Goal: Task Accomplishment & Management: Complete application form

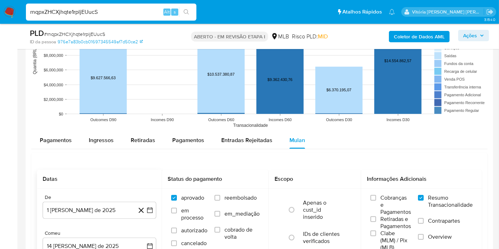
scroll to position [749, 0]
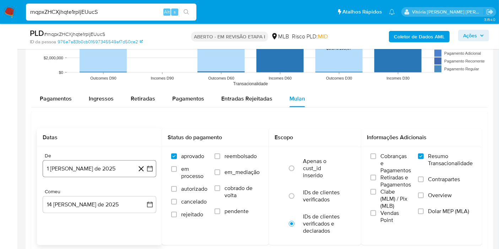
click at [73, 163] on button "1 de agosto de 2025" at bounding box center [100, 168] width 114 height 17
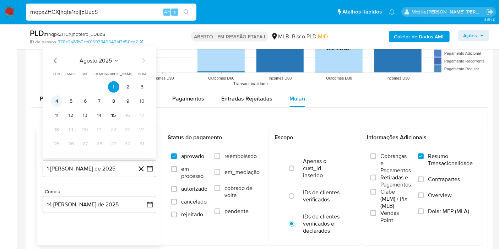
click at [60, 101] on button "4" at bounding box center [56, 100] width 11 height 11
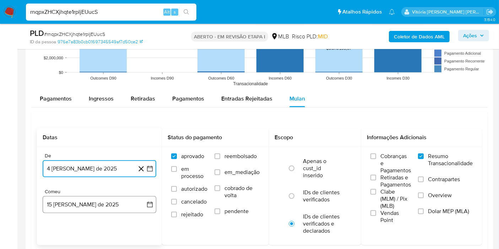
click at [77, 201] on button "15 de agosto de 2025" at bounding box center [100, 204] width 114 height 17
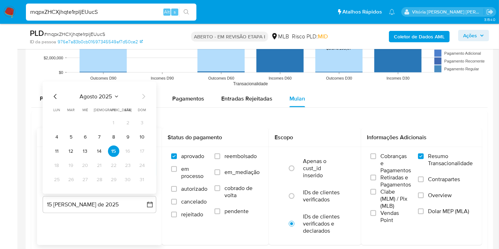
click at [102, 149] on button "14" at bounding box center [99, 151] width 11 height 11
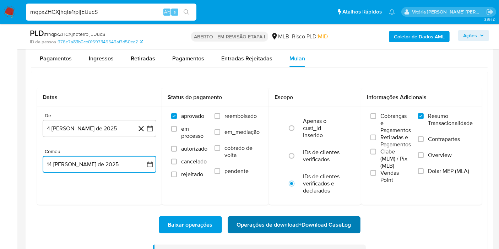
scroll to position [828, 0]
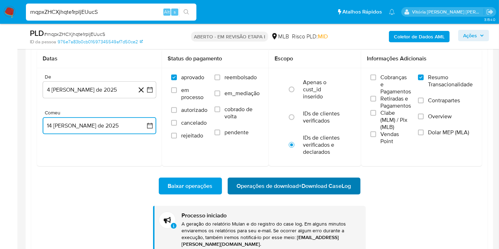
click at [289, 183] on font "Operações de download" at bounding box center [268, 185] width 62 height 17
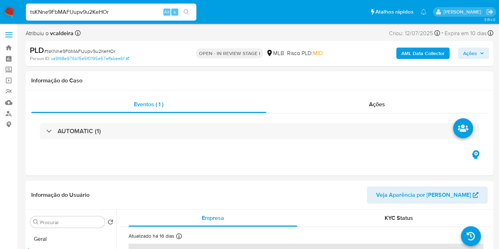
select select "10"
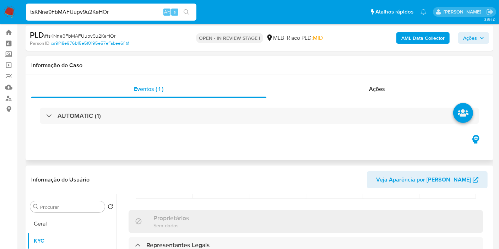
scroll to position [39, 0]
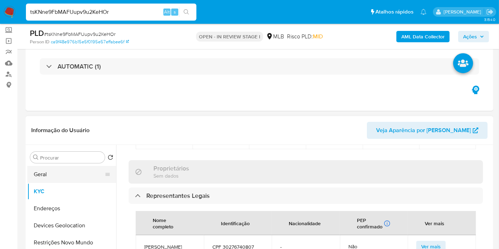
click at [52, 171] on button "Geral" at bounding box center [68, 174] width 83 height 17
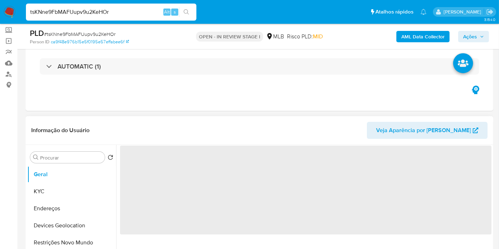
scroll to position [79, 0]
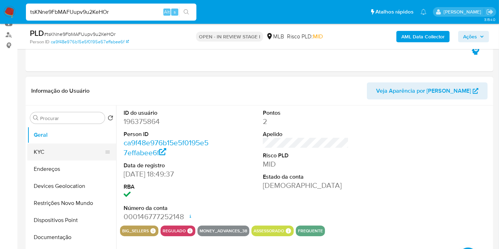
click at [48, 148] on button "KYC" at bounding box center [68, 151] width 83 height 17
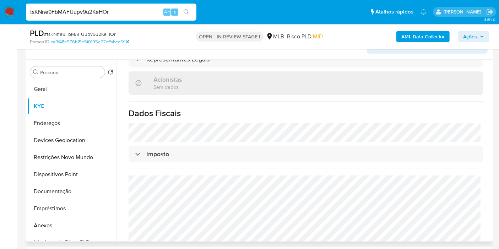
scroll to position [158, 0]
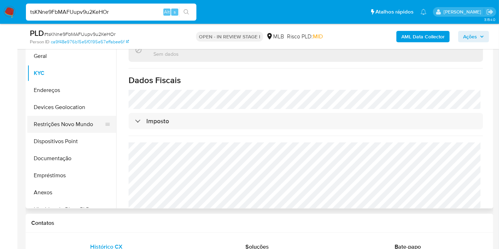
click at [61, 131] on button "Restrições Novo Mundo" at bounding box center [68, 124] width 83 height 17
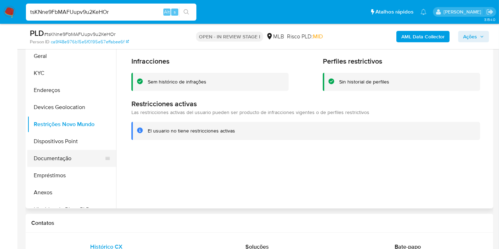
click at [42, 155] on button "Documentação" at bounding box center [68, 158] width 83 height 17
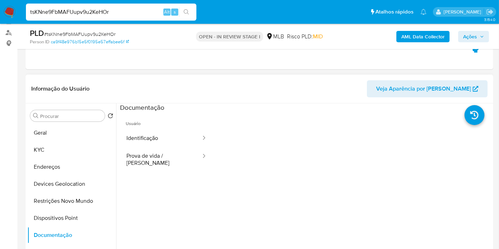
scroll to position [79, 0]
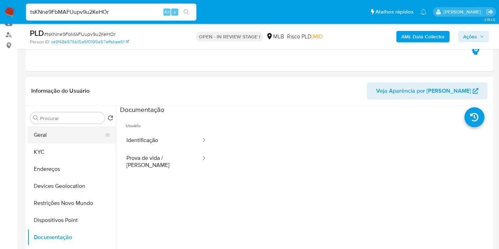
click at [77, 138] on button "Geral" at bounding box center [68, 134] width 83 height 17
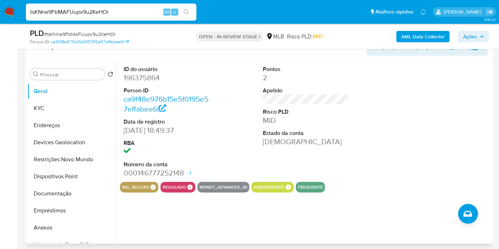
scroll to position [158, 0]
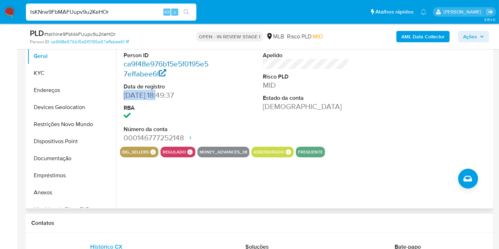
copy dd "03/11/2015"
drag, startPoint x: 156, startPoint y: 94, endPoint x: 146, endPoint y: 66, distance: 29.9
click at [125, 95] on dd "03/11/2015 18:49:37" at bounding box center [167, 95] width 86 height 10
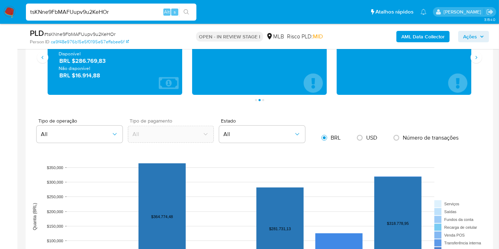
scroll to position [473, 0]
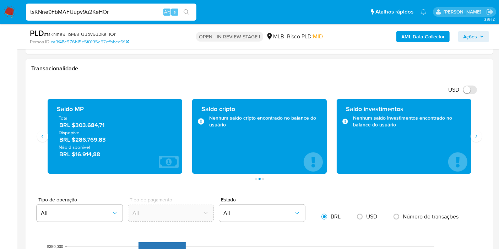
click at [49, 138] on div "Saldo MP Total BRL $303.684,71 Disponível BRL $286.769,83 Não disponível BRL $1…" at bounding box center [115, 136] width 135 height 75
drag, startPoint x: 46, startPoint y: 133, endPoint x: 58, endPoint y: 129, distance: 12.0
click at [46, 133] on button "Anterior" at bounding box center [42, 136] width 11 height 11
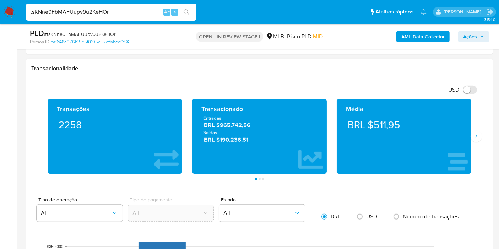
drag, startPoint x: 403, startPoint y: 127, endPoint x: 375, endPoint y: 127, distance: 27.3
click at [375, 127] on div "BRL $511,95" at bounding box center [403, 125] width 123 height 20
click at [468, 35] on span "Ações" at bounding box center [470, 36] width 14 height 11
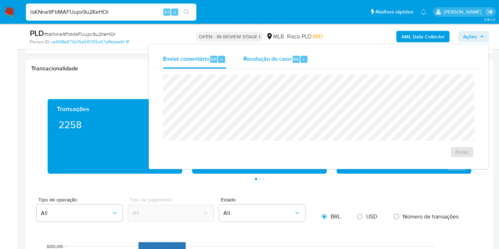
click at [283, 63] on div "Resolução do caso Alt r" at bounding box center [275, 59] width 65 height 18
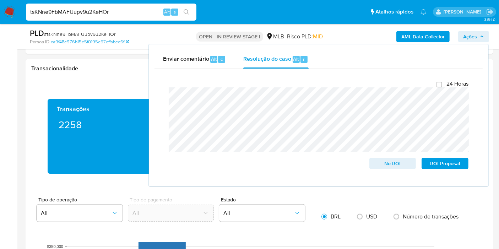
click at [73, 11] on input "tsKNne9FbMAFUupv9u2KeHOr" at bounding box center [111, 11] width 170 height 9
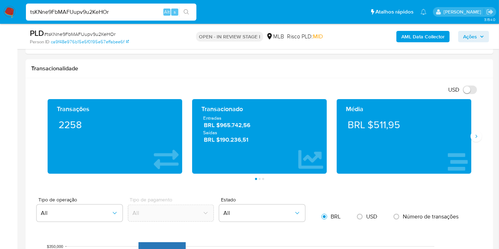
click at [73, 11] on input "tsKNne9FbMAFUupv9u2KeHOr" at bounding box center [111, 11] width 170 height 9
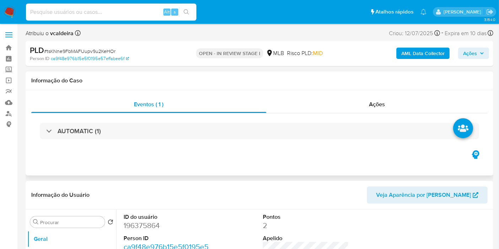
scroll to position [0, 0]
click at [73, 239] on button "Geral" at bounding box center [68, 238] width 83 height 17
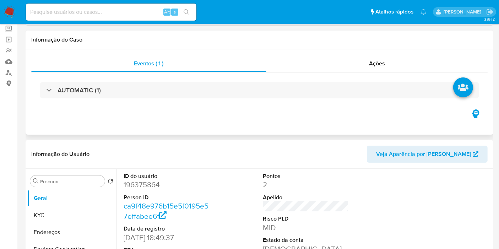
scroll to position [118, 0]
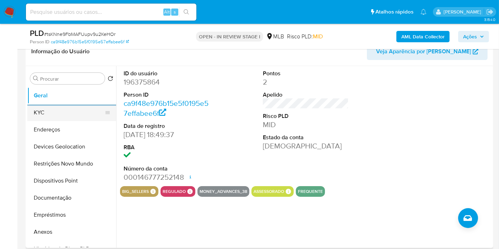
click at [58, 110] on button "KYC" at bounding box center [68, 112] width 83 height 17
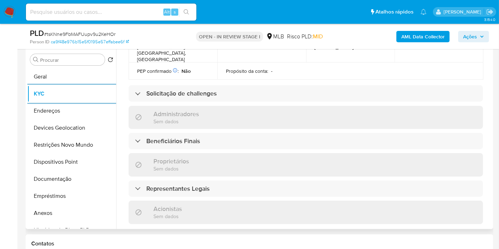
scroll to position [355, 0]
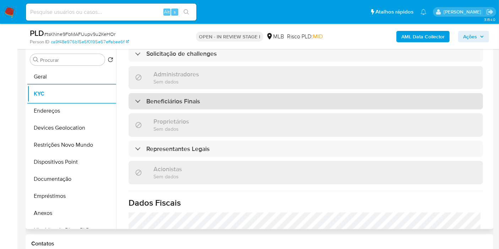
click at [202, 93] on div "Beneficiários Finais" at bounding box center [305, 101] width 354 height 16
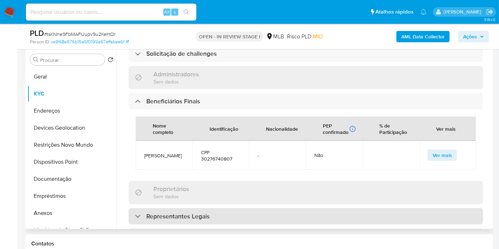
click at [164, 208] on div "Representantes Legais" at bounding box center [305, 216] width 354 height 16
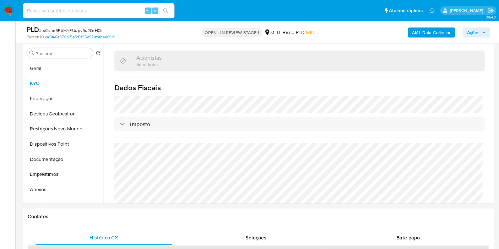
scroll to position [565, 0]
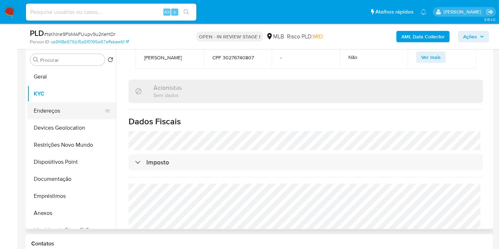
click at [63, 113] on button "Endereços" at bounding box center [68, 110] width 83 height 17
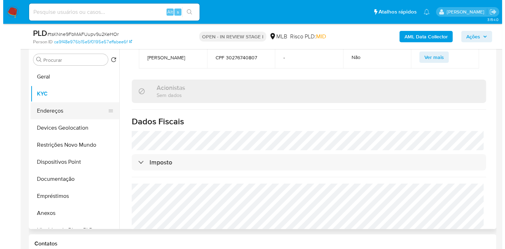
scroll to position [0, 0]
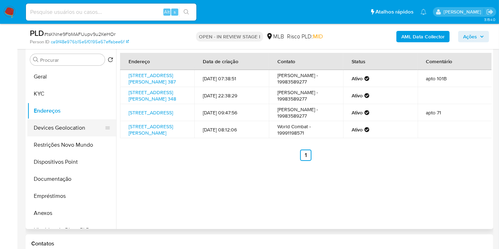
click at [53, 127] on button "Devices Geolocation" at bounding box center [68, 127] width 83 height 17
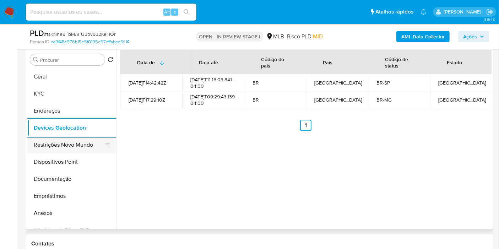
click at [54, 146] on button "Restrições Novo Mundo" at bounding box center [68, 144] width 83 height 17
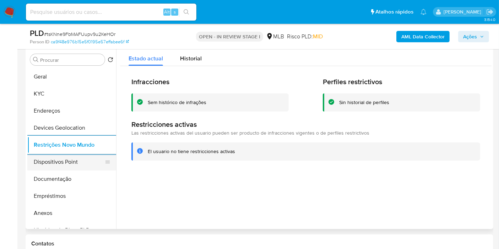
click at [52, 162] on button "Dispositivos Point" at bounding box center [68, 161] width 83 height 17
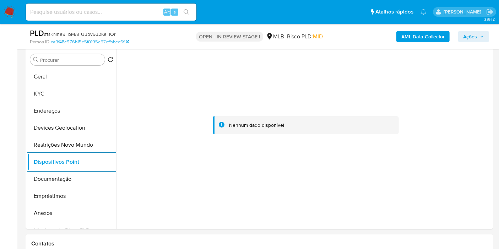
click at [426, 36] on b "AML Data Collector" at bounding box center [422, 36] width 43 height 11
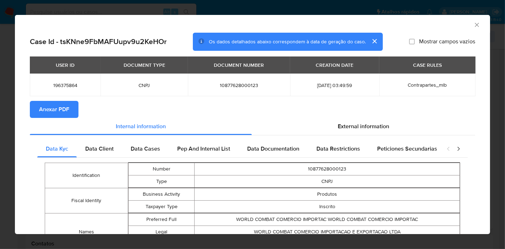
click at [351, 113] on section "Anexar PDF" at bounding box center [252, 109] width 445 height 17
click at [346, 123] on span "External information" at bounding box center [363, 126] width 51 height 8
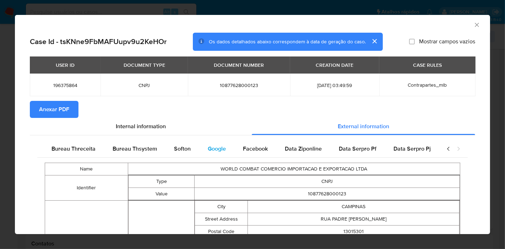
click at [224, 146] on div "Google" at bounding box center [216, 148] width 35 height 17
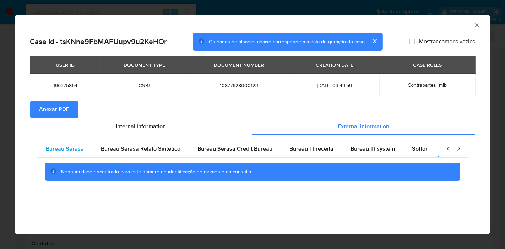
click at [77, 146] on span "Bureau Serasa" at bounding box center [65, 148] width 38 height 8
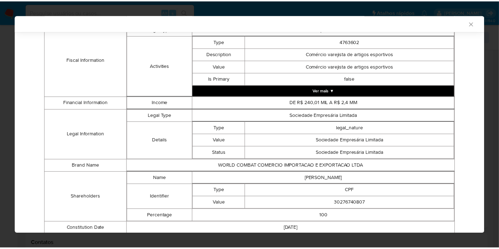
scroll to position [289, 0]
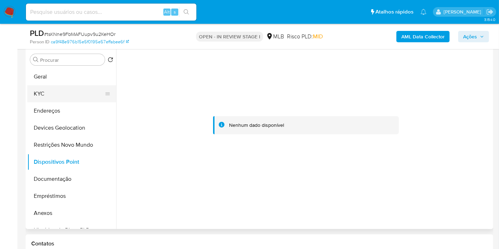
click at [52, 93] on button "KYC" at bounding box center [68, 93] width 83 height 17
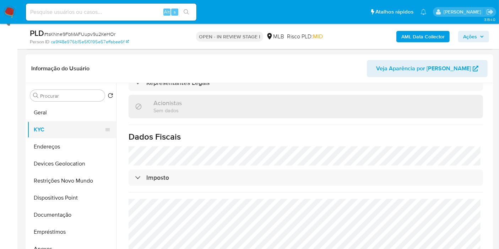
scroll to position [98, 0]
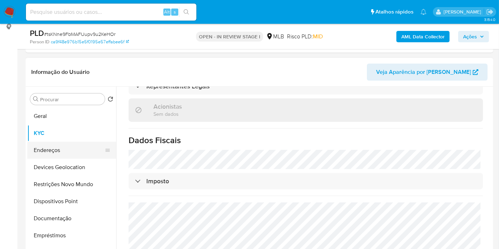
click at [61, 148] on button "Endereços" at bounding box center [68, 150] width 83 height 17
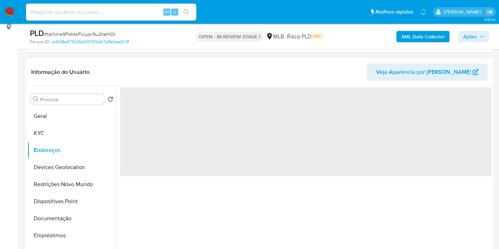
scroll to position [0, 0]
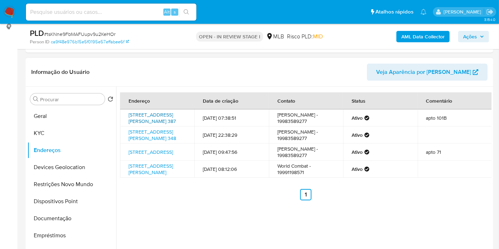
click at [165, 116] on link "Rua Rafael Sampaio 387, Campinas, São Paulo, 13023240, Brasil 387" at bounding box center [151, 117] width 47 height 13
click at [60, 137] on button "KYC" at bounding box center [68, 133] width 83 height 17
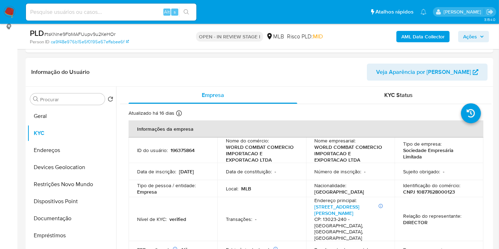
click at [422, 192] on p "CNPJ 10877628000123" at bounding box center [429, 191] width 52 height 6
copy p "10877628000123"
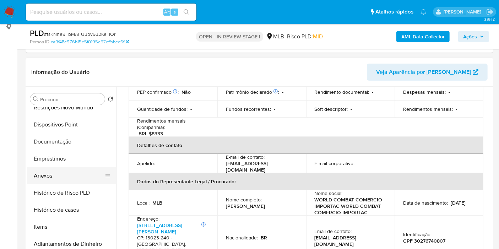
scroll to position [79, 0]
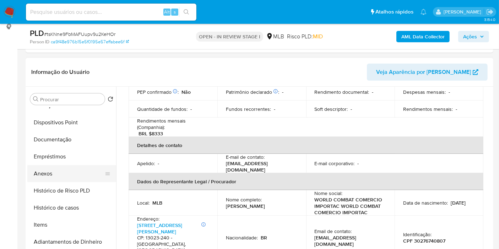
click at [52, 175] on button "Anexos" at bounding box center [68, 173] width 83 height 17
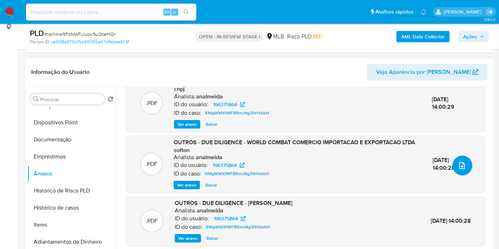
click at [465, 168] on button "upload-file" at bounding box center [462, 165] width 20 height 20
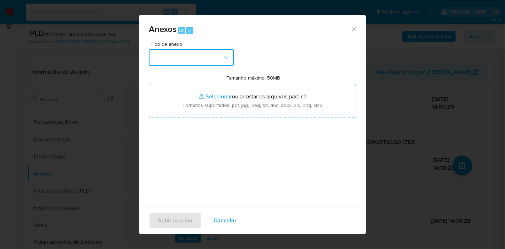
click at [230, 57] on button "button" at bounding box center [191, 57] width 85 height 17
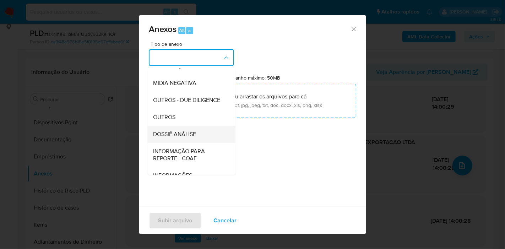
click at [182, 138] on span "DOSSIÊ ANÁLISE" at bounding box center [174, 134] width 43 height 7
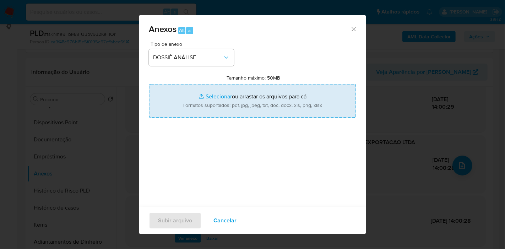
type input "C:\fakepath\Mulan 196375864_2025_08_15_08_36_10.pdf"
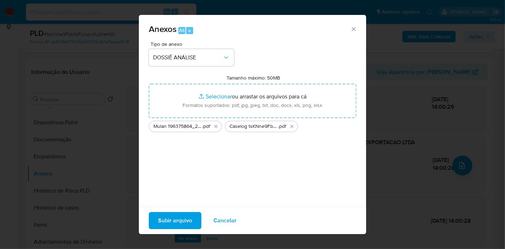
click at [169, 217] on span "Subir arquivo" at bounding box center [175, 221] width 34 height 16
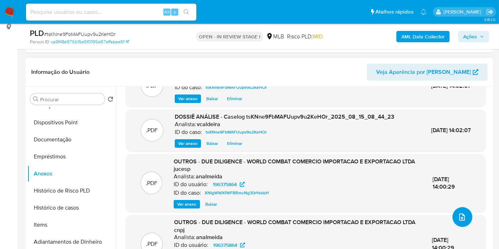
scroll to position [0, 0]
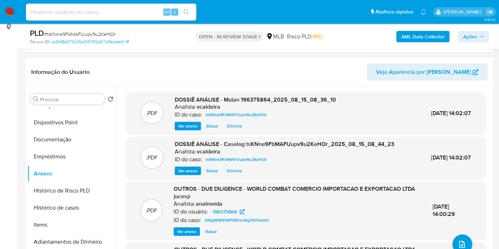
click at [472, 37] on span "Ações" at bounding box center [470, 36] width 14 height 11
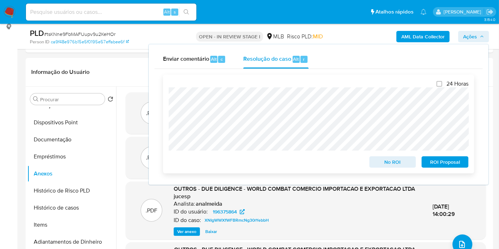
click at [395, 167] on span "No ROI" at bounding box center [392, 162] width 37 height 10
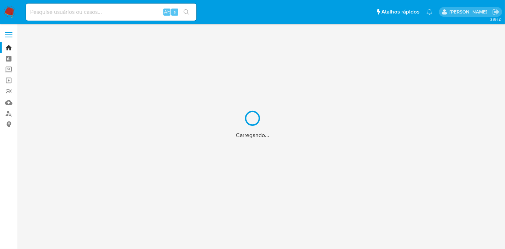
click at [116, 17] on div "Carregando..." at bounding box center [252, 124] width 505 height 249
click at [115, 12] on div "Carregando..." at bounding box center [252, 124] width 505 height 249
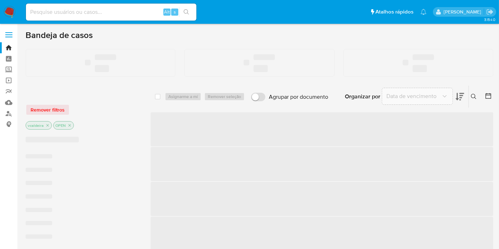
click at [81, 14] on input at bounding box center [111, 11] width 170 height 9
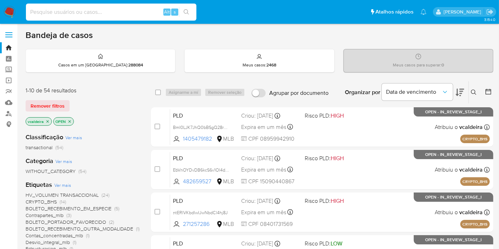
paste input "lKcEy2UL47Nfact4WCTircsu"
type input "lKcEy2UL47Nfact4WCTircsu"
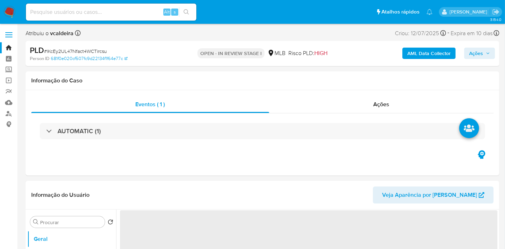
select select "10"
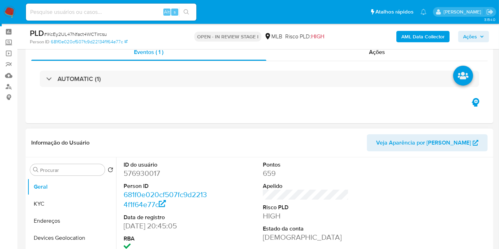
scroll to position [39, 0]
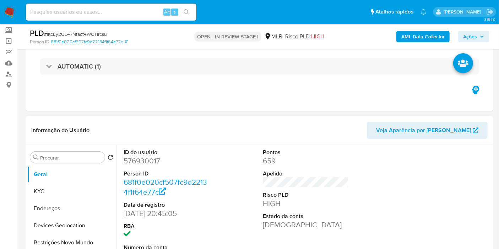
click at [135, 160] on dd "576930017" at bounding box center [167, 161] width 86 height 10
copy dd "576930017"
click at [35, 190] on button "KYC" at bounding box center [71, 191] width 89 height 17
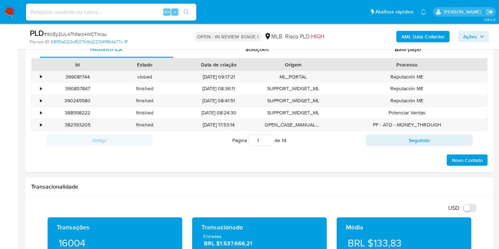
scroll to position [513, 0]
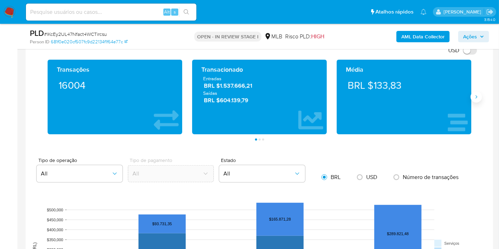
click at [477, 100] on button "Siguiente" at bounding box center [475, 96] width 11 height 11
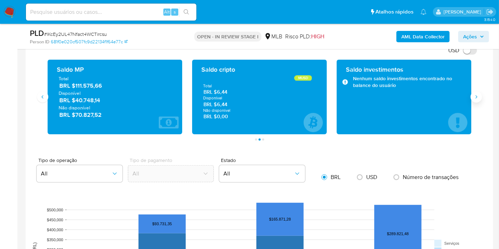
click at [474, 95] on icon "Siguiente" at bounding box center [476, 97] width 6 height 6
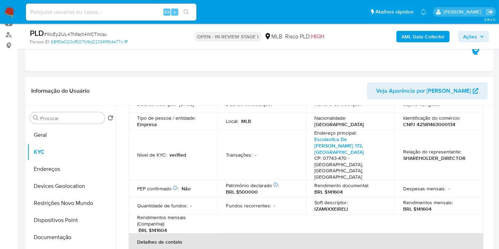
scroll to position [0, 0]
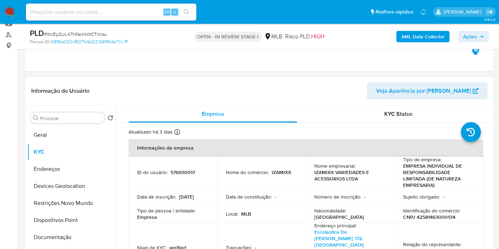
click at [186, 173] on p "576930017" at bounding box center [182, 172] width 24 height 6
copy p "576930017"
click at [420, 217] on p "CNPJ 42581463000134" at bounding box center [429, 217] width 52 height 6
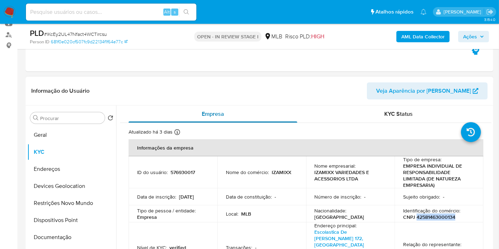
copy p "42581463000134"
click at [51, 131] on button "Geral" at bounding box center [68, 134] width 83 height 17
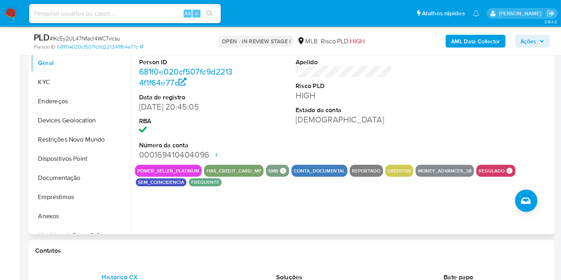
scroll to position [158, 0]
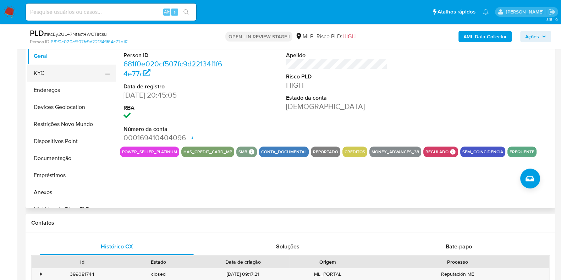
click at [45, 71] on button "KYC" at bounding box center [68, 73] width 83 height 17
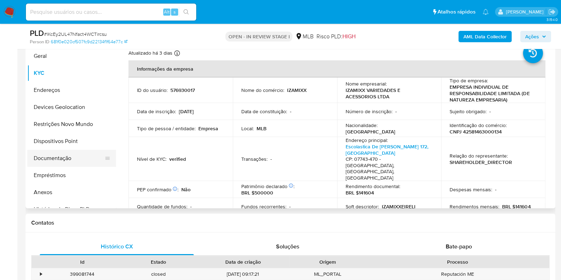
click at [60, 159] on button "Documentação" at bounding box center [68, 158] width 83 height 17
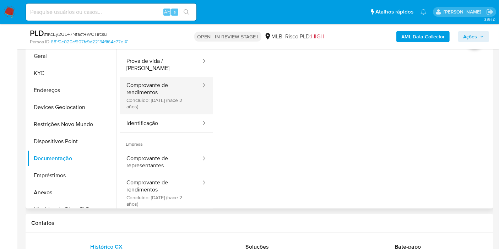
click at [152, 95] on button "Comprovante de rendimentos Concluído: 19/05/2023 (hace 2 años)" at bounding box center [161, 96] width 82 height 38
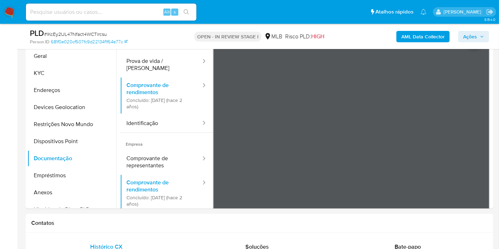
scroll to position [79, 0]
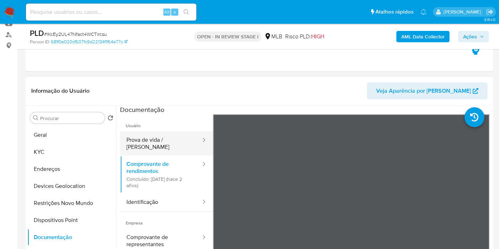
click at [162, 134] on button "Prova de vida / Selfie" at bounding box center [161, 143] width 82 height 24
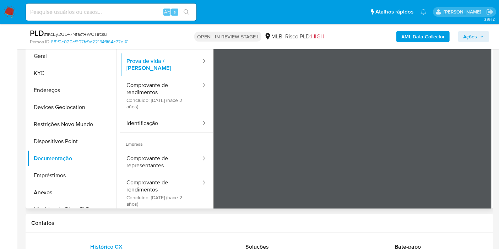
scroll to position [12, 0]
click at [40, 76] on button "KYC" at bounding box center [68, 73] width 83 height 17
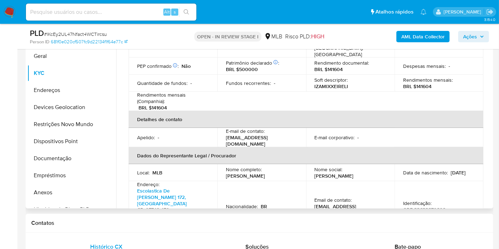
scroll to position [14, 0]
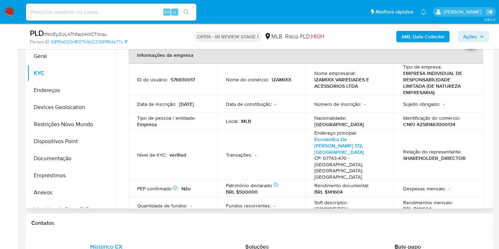
click at [424, 123] on p "CNPJ 42581463000134" at bounding box center [429, 124] width 52 height 6
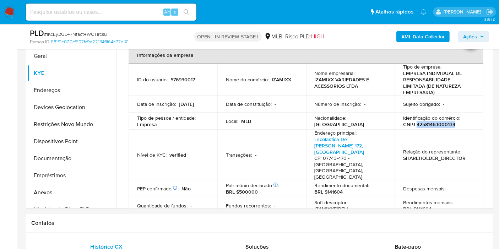
copy p "42581463000134"
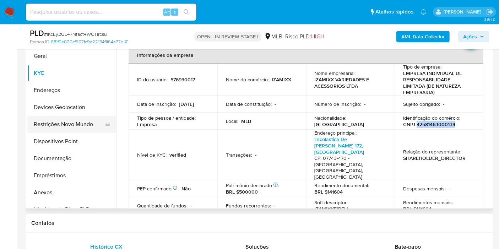
click at [42, 121] on button "Restrições Novo Mundo" at bounding box center [68, 124] width 83 height 17
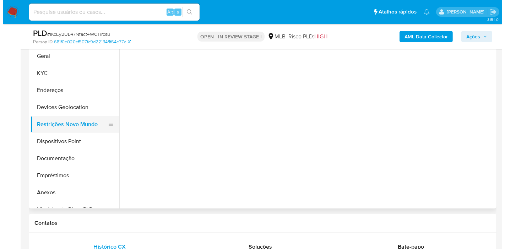
scroll to position [0, 0]
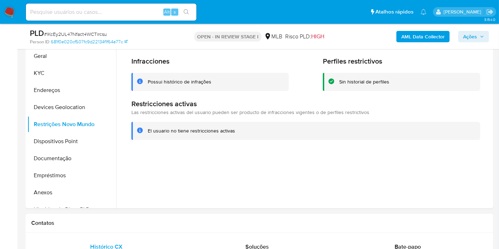
click at [417, 38] on b "AML Data Collector" at bounding box center [422, 36] width 43 height 11
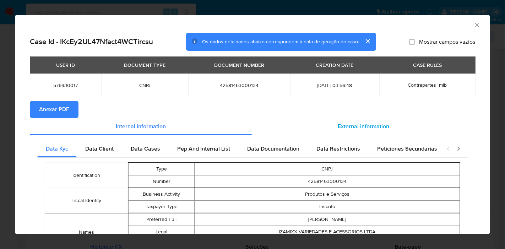
click at [369, 123] on span "External information" at bounding box center [363, 126] width 51 height 8
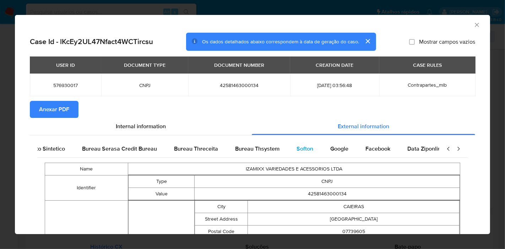
scroll to position [0, 149]
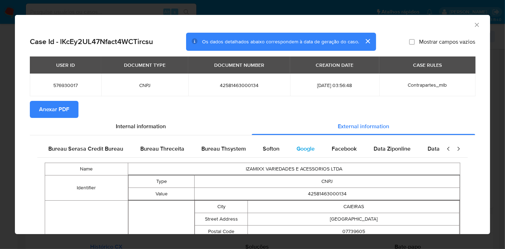
click at [296, 151] on span "Google" at bounding box center [305, 148] width 18 height 8
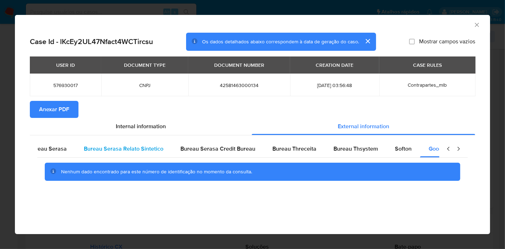
scroll to position [0, 0]
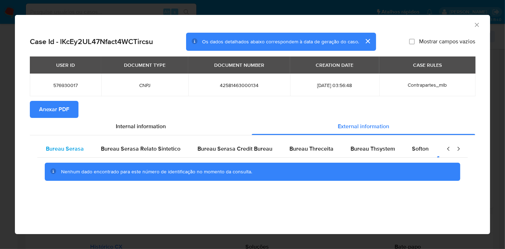
click at [78, 151] on span "Bureau Serasa" at bounding box center [65, 148] width 38 height 8
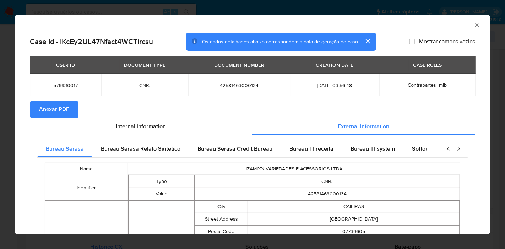
drag, startPoint x: 232, startPoint y: 110, endPoint x: 214, endPoint y: 102, distance: 20.0
click at [215, 105] on section "Anexar PDF" at bounding box center [252, 109] width 445 height 17
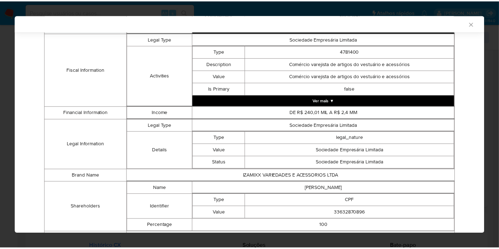
scroll to position [301, 0]
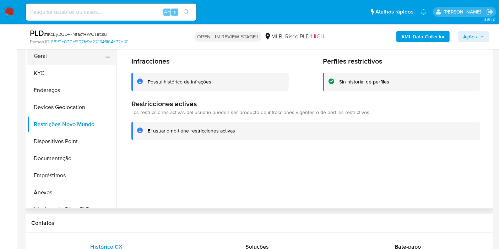
click at [92, 53] on button "Geral" at bounding box center [68, 56] width 83 height 17
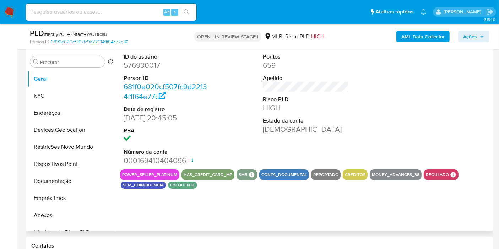
scroll to position [118, 0]
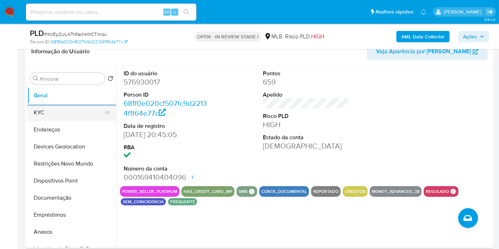
click at [43, 116] on button "KYC" at bounding box center [68, 112] width 83 height 17
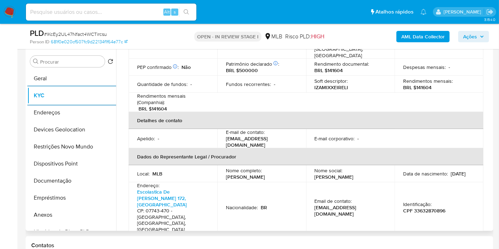
scroll to position [197, 0]
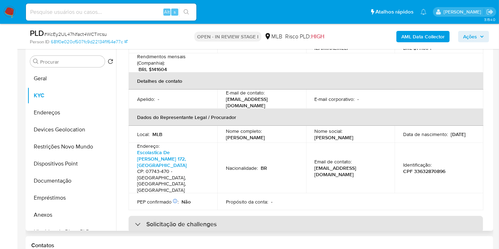
click at [207, 220] on h3 "Solicitação de challenges" at bounding box center [181, 224] width 70 height 8
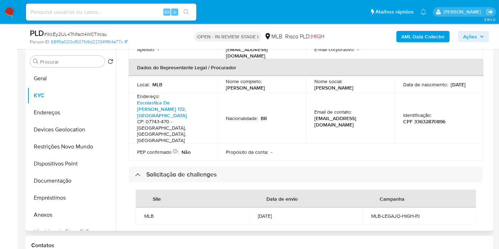
scroll to position [355, 0]
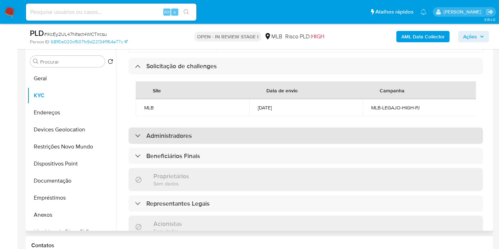
click at [181, 132] on h3 "Administradores" at bounding box center [168, 136] width 45 height 8
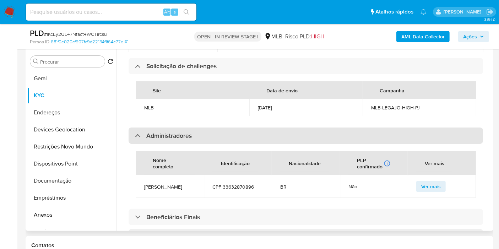
scroll to position [434, 0]
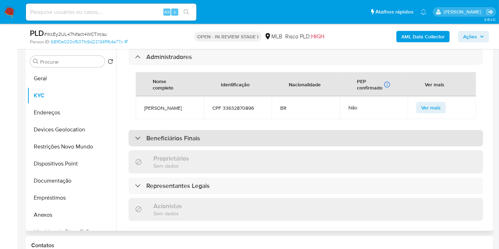
click at [170, 134] on h3 "Beneficiários Finais" at bounding box center [173, 138] width 54 height 8
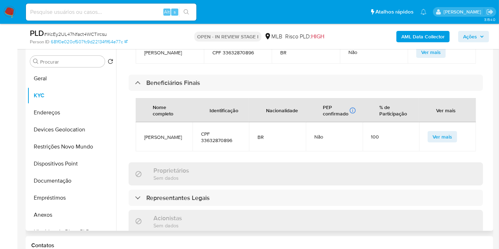
scroll to position [591, 0]
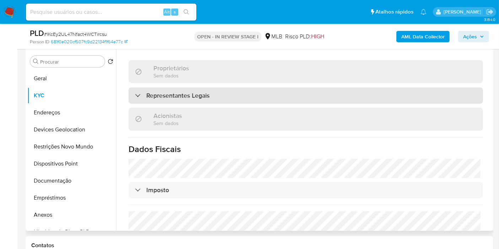
click at [183, 92] on h3 "Representantes Legais" at bounding box center [177, 96] width 63 height 8
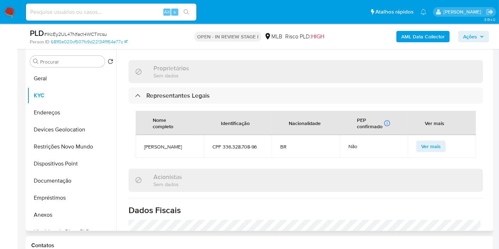
drag, startPoint x: 229, startPoint y: 193, endPoint x: 210, endPoint y: 127, distance: 69.1
click at [207, 169] on div "Acionistas Sem dados" at bounding box center [305, 180] width 354 height 23
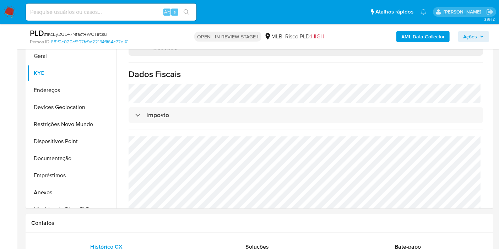
scroll to position [143, 0]
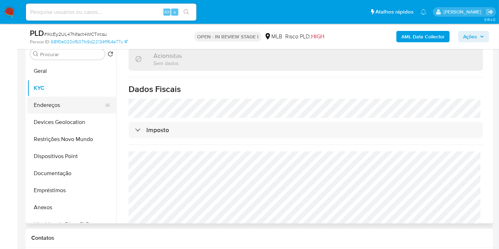
click at [48, 106] on button "Endereços" at bounding box center [68, 105] width 83 height 17
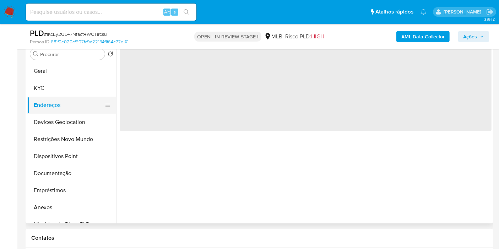
scroll to position [0, 0]
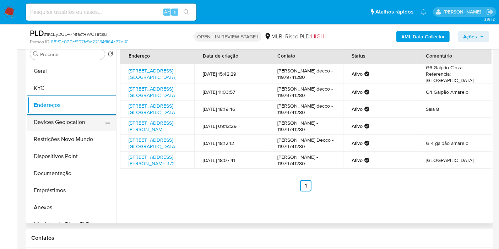
click at [42, 122] on button "Devices Geolocation" at bounding box center [68, 122] width 83 height 17
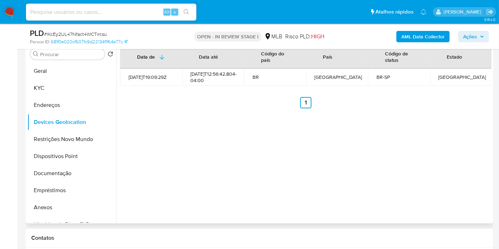
click at [186, 126] on div "Data de Data até Código do país País Código de status Estado 2021-08-06T19:09:2…" at bounding box center [303, 133] width 375 height 182
click at [69, 134] on button "Restrições Novo Mundo" at bounding box center [68, 139] width 83 height 17
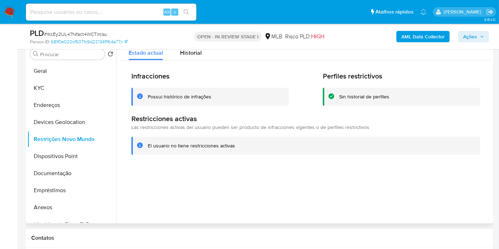
click at [252, 66] on div "Infracciones Possui histórico de infrações Perfiles restrictivos Sin historial …" at bounding box center [305, 112] width 371 height 105
click at [54, 155] on button "Dispositivos Point" at bounding box center [68, 156] width 83 height 17
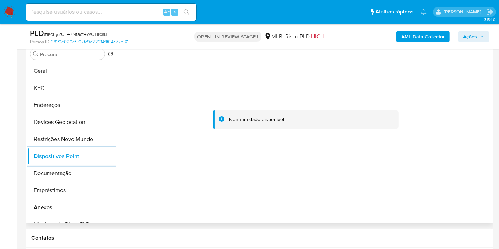
click at [180, 90] on div at bounding box center [305, 120] width 371 height 156
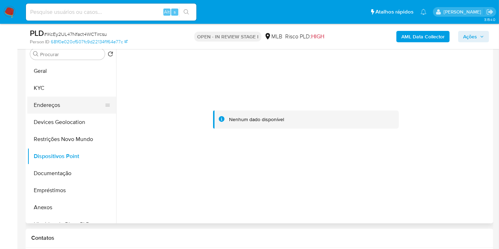
click at [59, 106] on button "Endereços" at bounding box center [68, 105] width 83 height 17
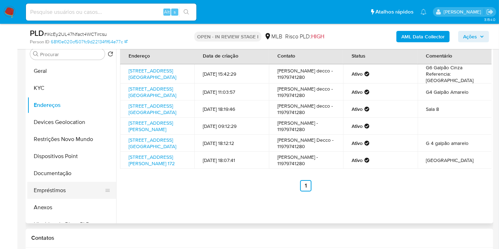
click at [55, 188] on button "Empréstimos" at bounding box center [68, 190] width 83 height 17
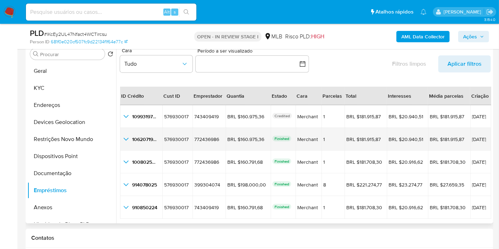
click at [146, 138] on span "1062071950" at bounding box center [145, 139] width 27 height 7
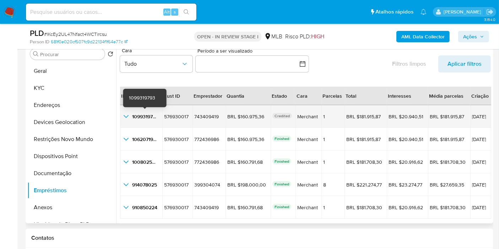
click at [148, 115] on span "1099319793" at bounding box center [145, 116] width 26 height 7
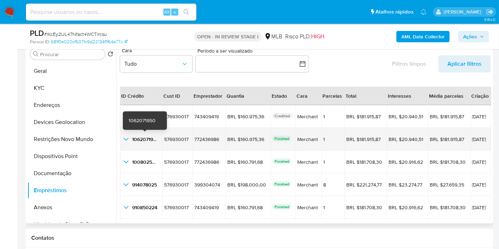
click at [146, 137] on span "1062071950" at bounding box center [145, 139] width 27 height 7
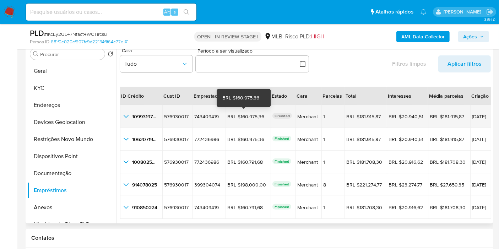
drag, startPoint x: 260, startPoint y: 115, endPoint x: 237, endPoint y: 116, distance: 22.7
click at [237, 116] on div "BRL $160.975,36" at bounding box center [247, 116] width 40 height 6
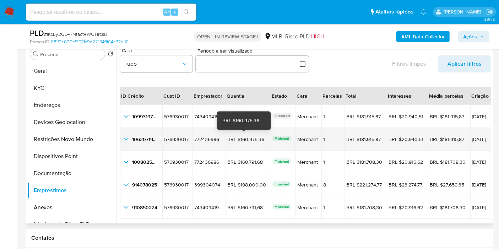
drag, startPoint x: 259, startPoint y: 137, endPoint x: 235, endPoint y: 141, distance: 24.7
click at [235, 141] on div "BRL $160.975,36" at bounding box center [247, 139] width 40 height 6
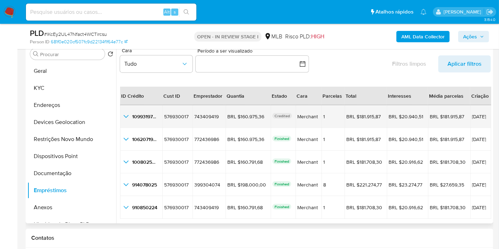
drag, startPoint x: 483, startPoint y: 116, endPoint x: 459, endPoint y: 117, distance: 24.5
click at [472, 117] on span "[DATE]" at bounding box center [480, 116] width 17 height 5
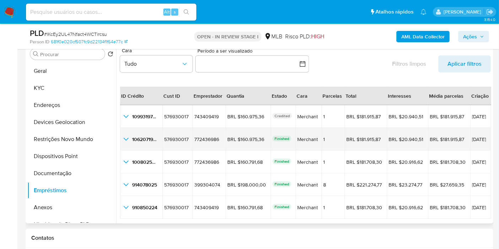
drag, startPoint x: 485, startPoint y: 138, endPoint x: 459, endPoint y: 137, distance: 25.2
click at [472, 137] on span "20/06/2025" at bounding box center [480, 139] width 17 height 5
click at [127, 139] on icon "button_show_hidden_detail_by_id_1" at bounding box center [126, 139] width 9 height 9
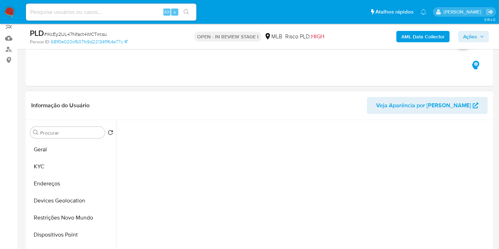
scroll to position [64, 0]
click at [47, 151] on button "Geral" at bounding box center [68, 149] width 83 height 17
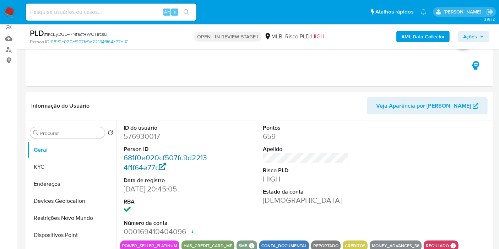
click at [160, 158] on link "681f0e020cf507fc9d22134f1f64e77c" at bounding box center [165, 162] width 83 height 20
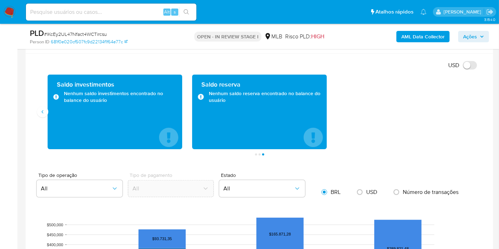
scroll to position [419, 0]
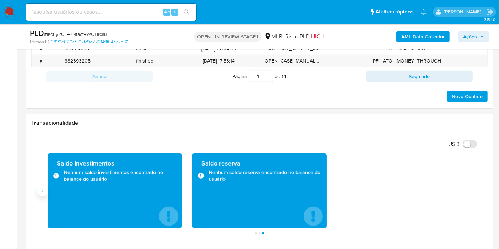
click at [47, 192] on button "Anterior" at bounding box center [42, 190] width 11 height 11
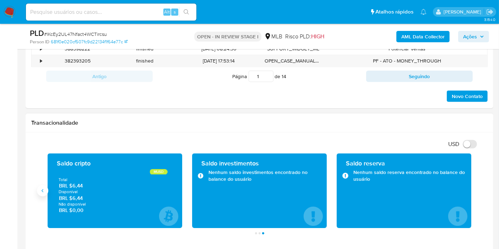
click at [46, 191] on button "Anterior" at bounding box center [42, 190] width 11 height 11
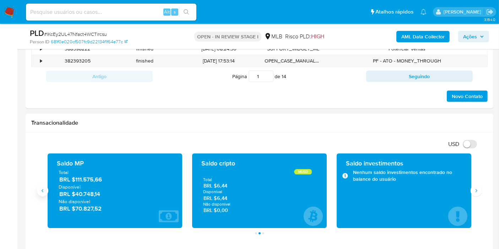
click at [46, 191] on button "Anterior" at bounding box center [42, 190] width 11 height 11
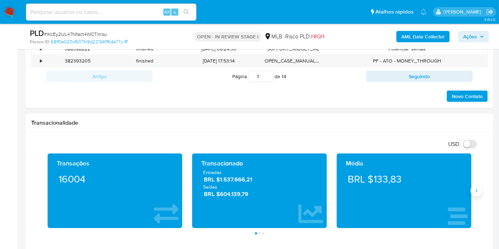
click at [474, 188] on icon "Siguiente" at bounding box center [476, 191] width 6 height 6
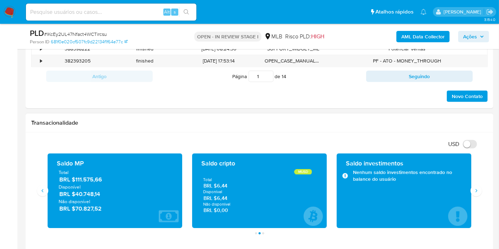
drag, startPoint x: 89, startPoint y: 191, endPoint x: 76, endPoint y: 192, distance: 13.6
click at [76, 192] on span "BRL $40.748,14" at bounding box center [115, 194] width 112 height 8
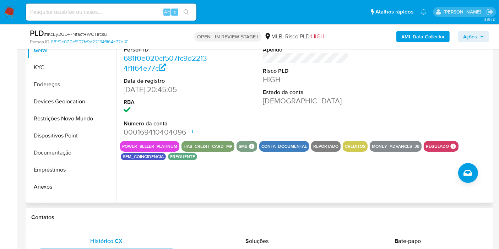
scroll to position [143, 0]
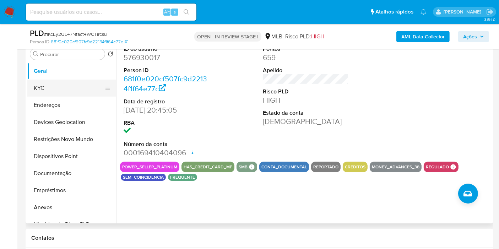
click at [52, 86] on button "KYC" at bounding box center [68, 88] width 83 height 17
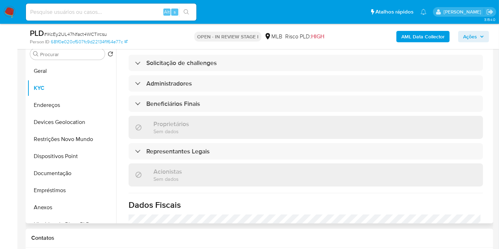
scroll to position [250, 0]
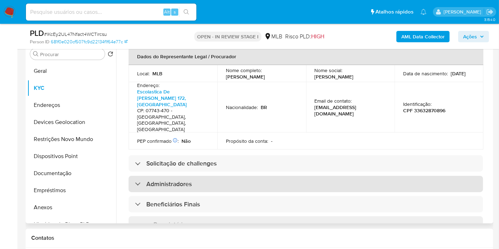
click at [175, 180] on h3 "Administradores" at bounding box center [168, 184] width 45 height 8
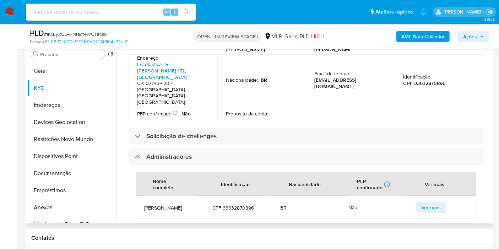
scroll to position [290, 0]
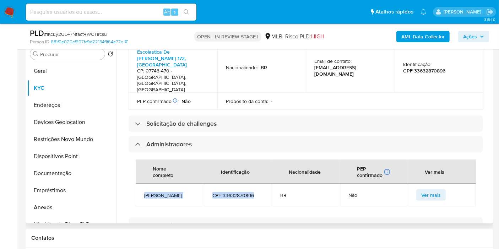
copy tr "Luiz Alberto Arruda Decco CPF 33632870896"
drag, startPoint x: 255, startPoint y: 160, endPoint x: 143, endPoint y: 156, distance: 111.5
click at [143, 184] on tr "Luiz Alberto Arruda Decco CPF 33632870896 BR Não Ver mais" at bounding box center [306, 195] width 340 height 23
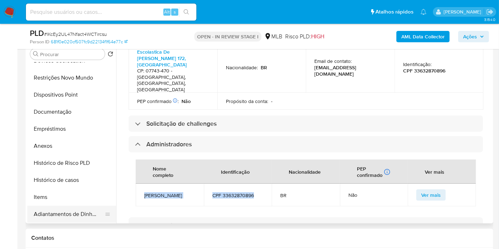
scroll to position [79, 0]
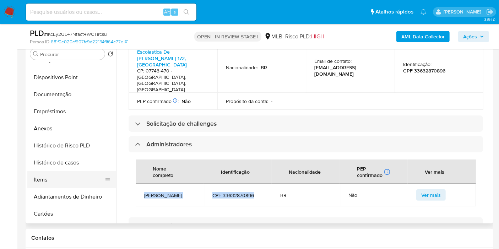
click at [55, 182] on button "Items" at bounding box center [68, 179] width 83 height 17
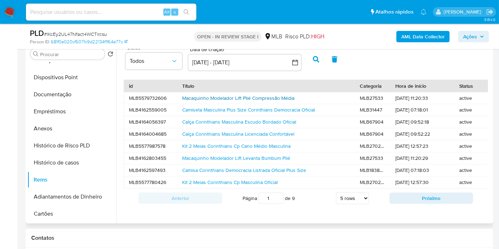
click at [220, 99] on link "Macaquinho Modelador Lift Plié Compressão Média" at bounding box center [238, 97] width 112 height 7
click at [63, 155] on button "Histórico de casos" at bounding box center [68, 162] width 83 height 17
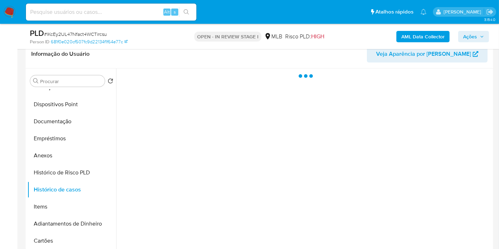
scroll to position [103, 0]
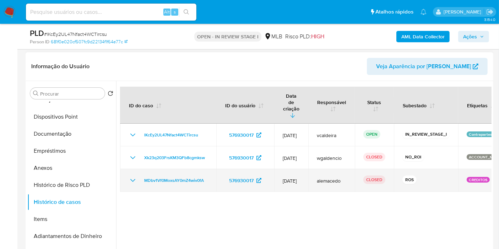
click at [131, 179] on icon "Mostrar/Ocultar" at bounding box center [132, 180] width 5 height 3
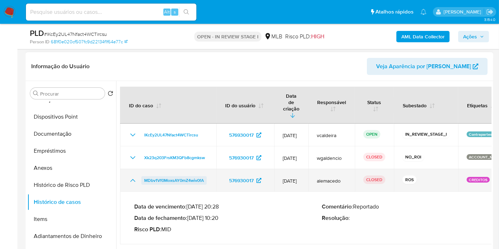
click at [181, 176] on span "MDbv1Vf0MoxsAY0mZ4wiv0fA" at bounding box center [174, 180] width 60 height 9
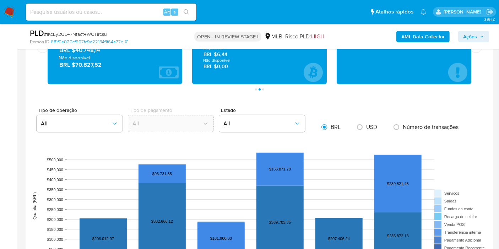
scroll to position [498, 0]
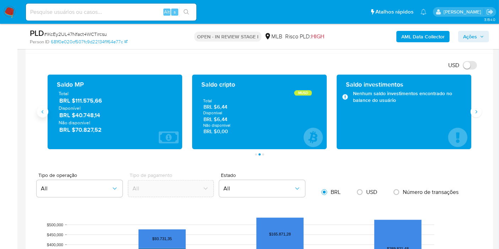
click at [42, 112] on icon "Anterior" at bounding box center [43, 112] width 6 height 6
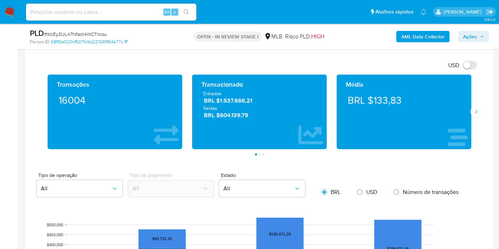
drag, startPoint x: 402, startPoint y: 97, endPoint x: 375, endPoint y: 98, distance: 26.6
click at [375, 98] on div "BRL $133,83" at bounding box center [403, 100] width 123 height 20
click at [468, 39] on span "Ações" at bounding box center [470, 36] width 14 height 11
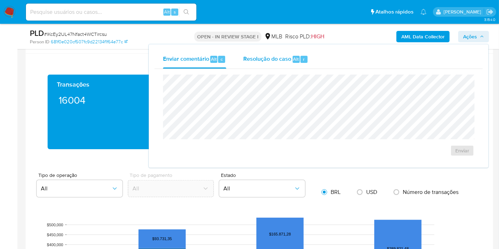
click at [255, 65] on div "Resolução do caso Alt r" at bounding box center [275, 59] width 65 height 18
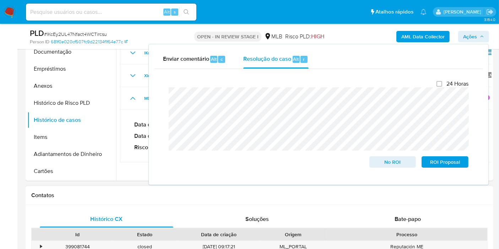
scroll to position [182, 0]
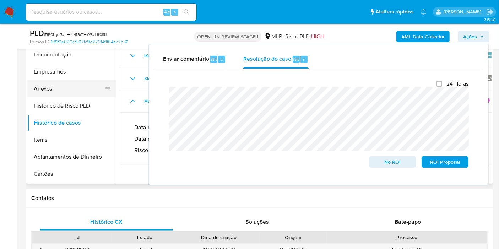
click at [44, 84] on button "Anexos" at bounding box center [68, 88] width 83 height 17
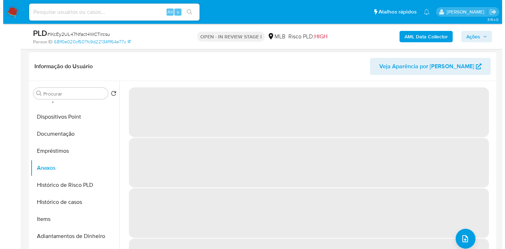
scroll to position [0, 0]
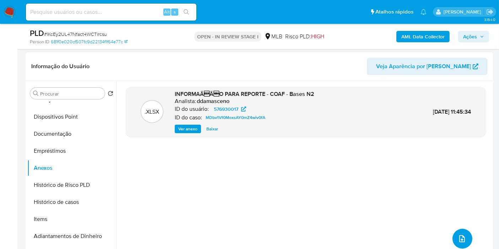
click at [456, 231] on button "upload-file" at bounding box center [462, 239] width 20 height 20
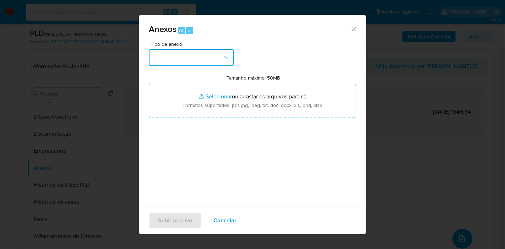
click at [206, 54] on button "button" at bounding box center [191, 57] width 85 height 17
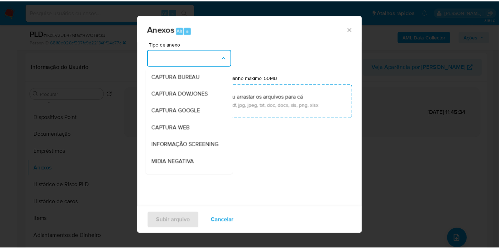
scroll to position [109, 0]
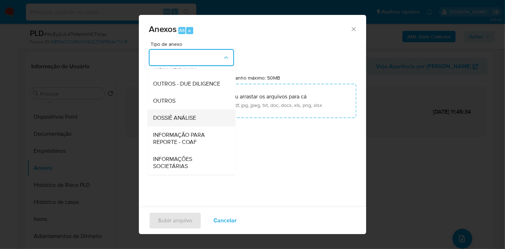
click at [169, 115] on span "DOSSIÊ ANÁLISE" at bounding box center [174, 117] width 43 height 7
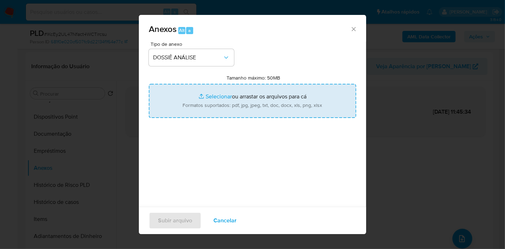
type input "C:\fakepath\2º SAR XXXX_XX - CNPJ 42581463000134 - IZAMIXX VARIEDADES E ACESSÓR…"
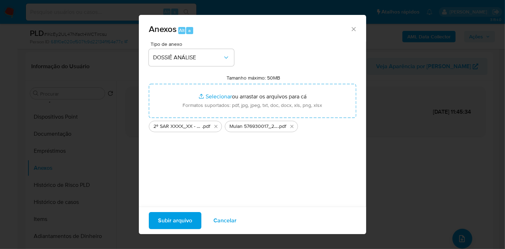
click at [178, 222] on span "Subir arquivo" at bounding box center [175, 221] width 34 height 16
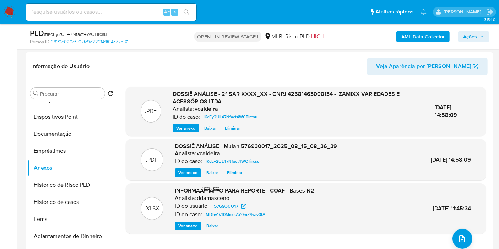
click at [473, 36] on span "Ações" at bounding box center [470, 36] width 14 height 11
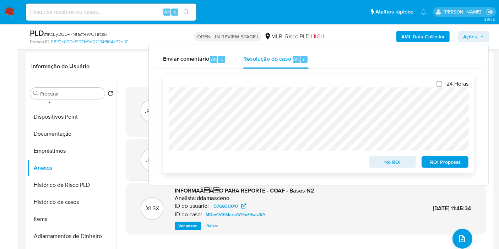
click at [434, 162] on span "ROI Proposal" at bounding box center [444, 162] width 37 height 10
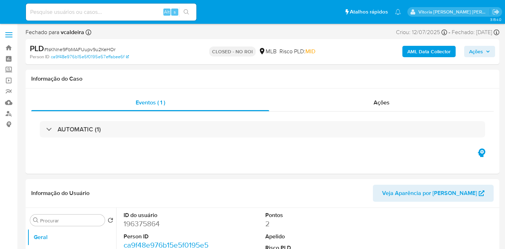
select select "10"
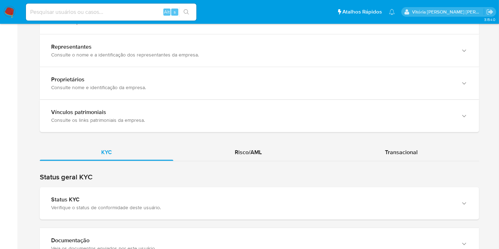
scroll to position [670, 0]
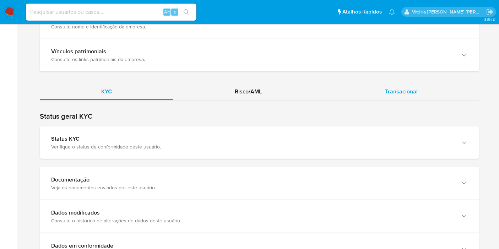
click at [405, 87] on font "Transacional" at bounding box center [401, 91] width 33 height 8
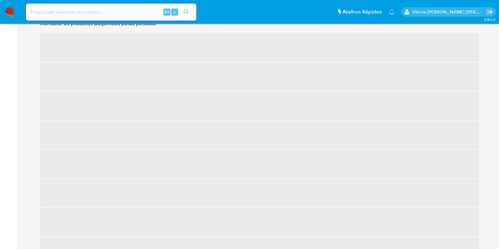
scroll to position [907, 0]
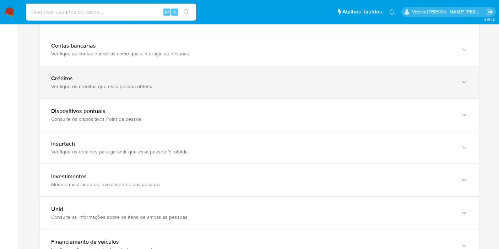
click at [86, 83] on font "Verifique os créditos que essa pessoa obtém." at bounding box center [101, 86] width 101 height 7
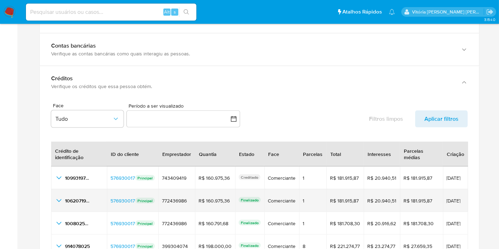
click at [59, 196] on icon "botão_mostrar_detalhes_ocultos_por_id_1" at bounding box center [59, 200] width 9 height 9
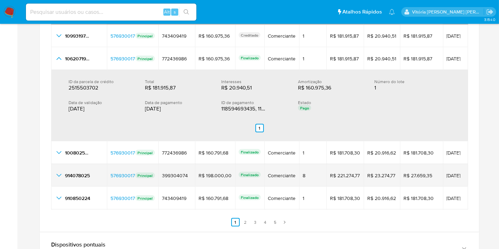
scroll to position [1025, 0]
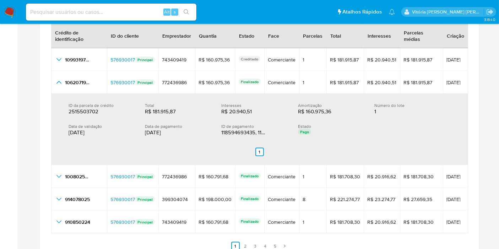
drag, startPoint x: 179, startPoint y: 117, endPoint x: 146, endPoint y: 120, distance: 33.1
click at [146, 129] on div "18/07/2025" at bounding box center [177, 132] width 65 height 7
click at [109, 16] on input at bounding box center [111, 11] width 170 height 9
paste input "477970556"
type input "477970556"
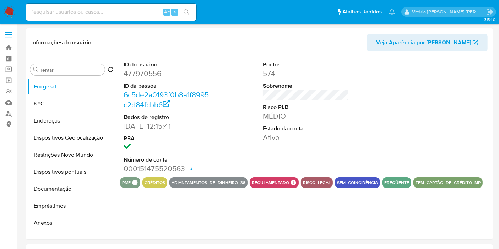
select select "10"
click at [68, 17] on div "Alt s" at bounding box center [111, 12] width 170 height 17
click at [68, 13] on input at bounding box center [111, 11] width 170 height 9
paste input "434070394"
type input "434070394"
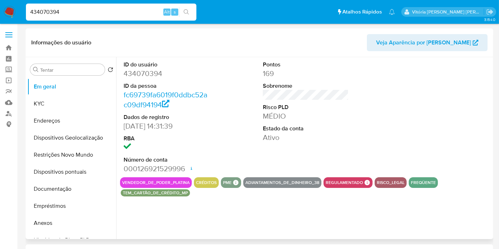
select select "10"
click at [47, 13] on input "434070394" at bounding box center [111, 11] width 170 height 9
paste input "BtGbXSOcZg4Q8Sph70JdqqM2"
type input "BtGbXSOcZg4Q8Sph70JdqqM2"
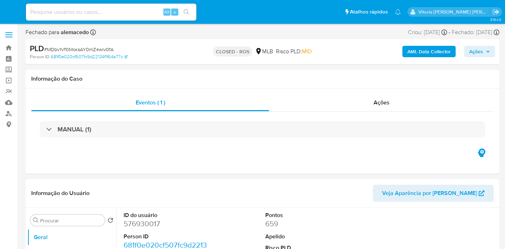
select select "10"
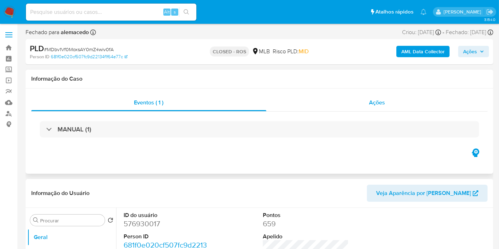
select select "10"
click at [376, 103] on span "Ações" at bounding box center [377, 102] width 16 height 8
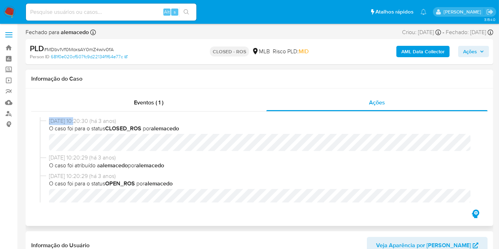
drag, startPoint x: 77, startPoint y: 122, endPoint x: 49, endPoint y: 122, distance: 28.0
click at [49, 122] on span "[DATE] 10:20:30 (há 3 anos)" at bounding box center [262, 121] width 427 height 8
copy span "[DATE]"
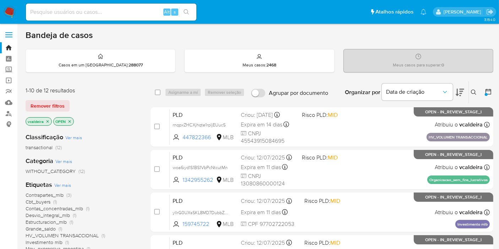
click at [113, 13] on input at bounding box center [111, 11] width 170 height 9
paste input "11040660339"
type input "11040660339"
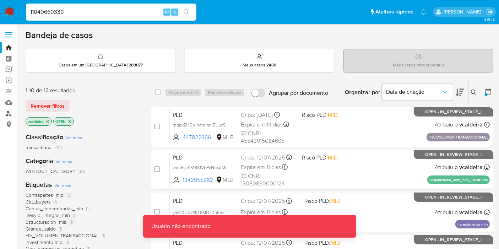
click at [5, 114] on link "Localizador de pessoas" at bounding box center [42, 113] width 84 height 11
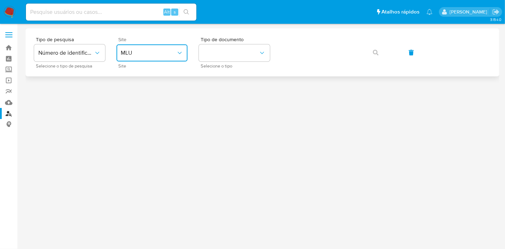
click at [154, 56] on span "MLU" at bounding box center [148, 52] width 55 height 7
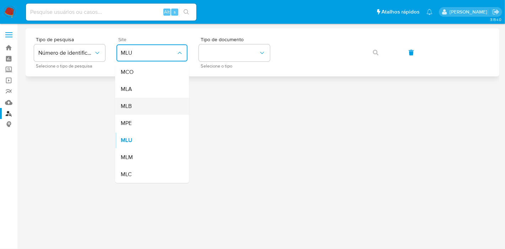
click at [135, 111] on div "MLB" at bounding box center [150, 106] width 58 height 17
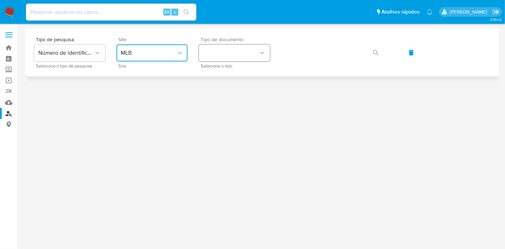
click at [205, 54] on button "identificationType" at bounding box center [234, 52] width 71 height 17
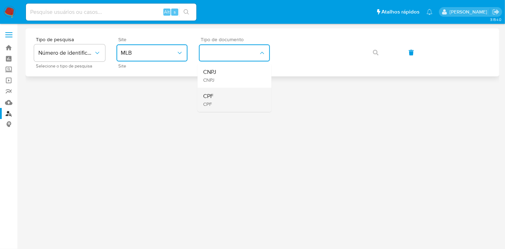
click at [220, 103] on div "CPF CPF" at bounding box center [232, 100] width 58 height 24
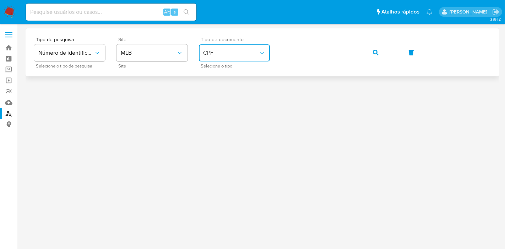
click at [375, 50] on icon "button" at bounding box center [376, 53] width 6 height 6
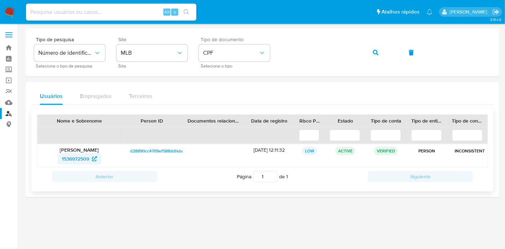
click at [81, 160] on span "1536972509" at bounding box center [75, 158] width 27 height 11
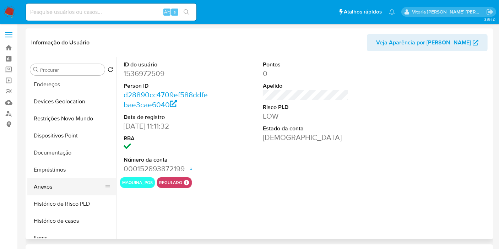
scroll to position [79, 0]
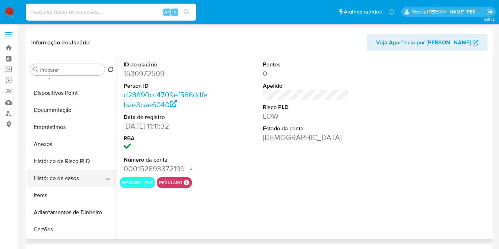
select select "10"
click at [43, 182] on button "Histórico de casos" at bounding box center [68, 178] width 83 height 17
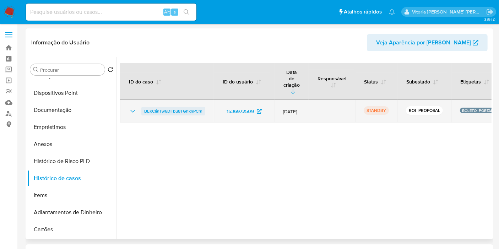
click at [162, 107] on span "BEKClinTw6DFbu8TGhknPCrn" at bounding box center [173, 111] width 58 height 9
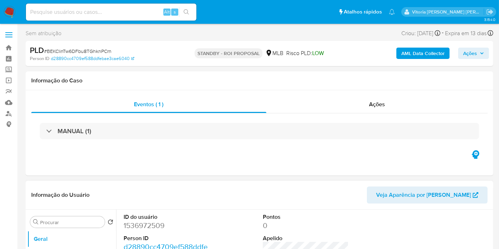
select select "10"
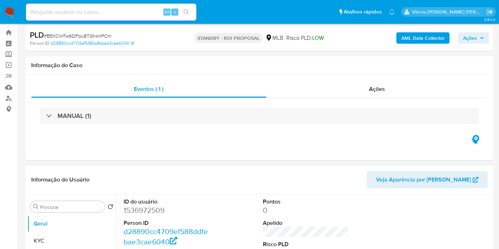
scroll to position [39, 0]
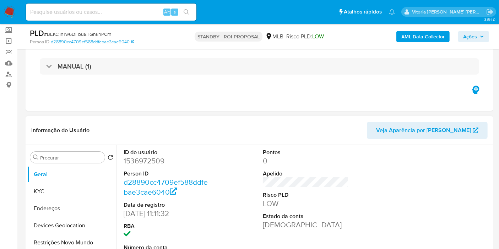
click at [143, 163] on dd "1536972509" at bounding box center [167, 161] width 86 height 10
copy dd "1536972509"
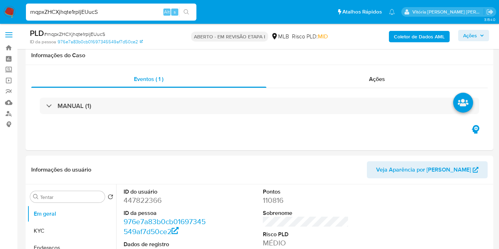
scroll to position [828, 0]
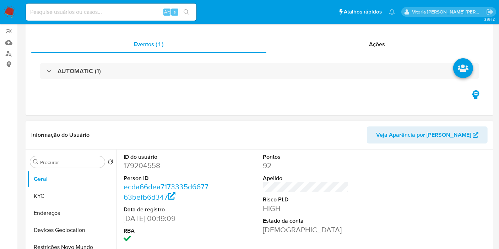
scroll to position [118, 0]
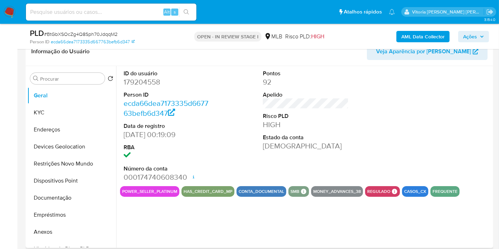
click at [134, 78] on dd "179204558" at bounding box center [167, 82] width 86 height 10
select select "10"
copy dd "179204558"
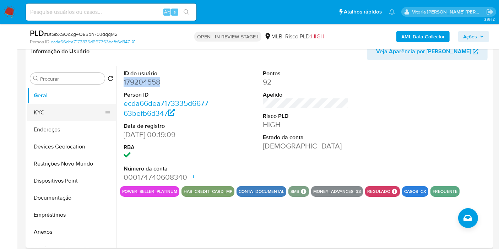
click at [50, 113] on button "KYC" at bounding box center [68, 112] width 83 height 17
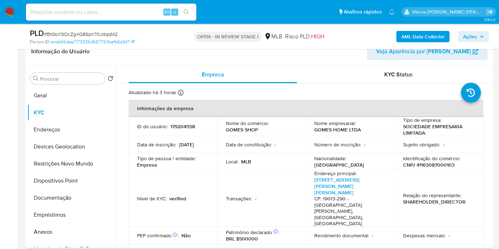
click at [431, 163] on p "CNPJ 41163087000103" at bounding box center [428, 165] width 51 height 6
copy p "41163087000103"
click at [186, 126] on p "179204558" at bounding box center [182, 126] width 24 height 6
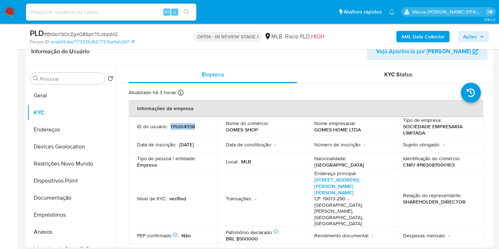
copy p "179204558"
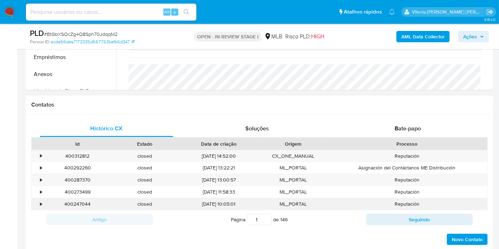
scroll to position [513, 0]
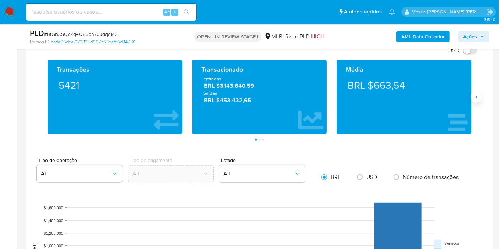
click at [474, 99] on button "Siguiente" at bounding box center [475, 96] width 11 height 11
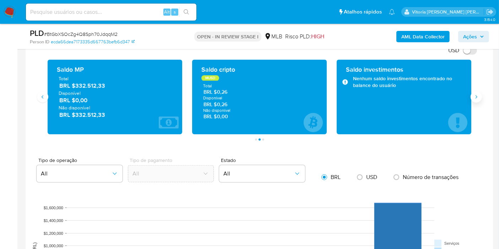
click at [474, 99] on button "Siguiente" at bounding box center [475, 96] width 11 height 11
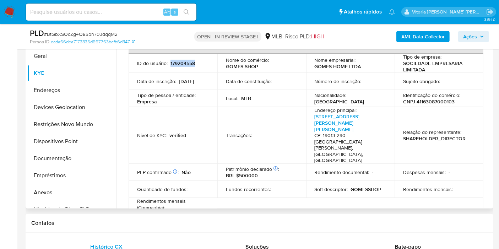
scroll to position [21, 0]
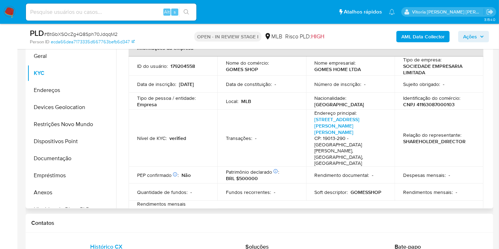
click at [427, 102] on p "CNPJ 41163087000103" at bounding box center [428, 104] width 51 height 6
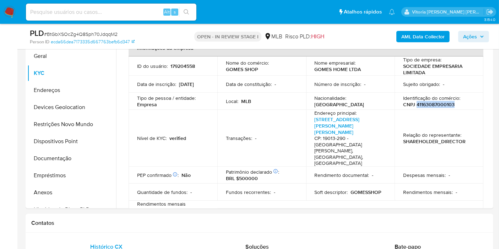
copy p "41163087000103"
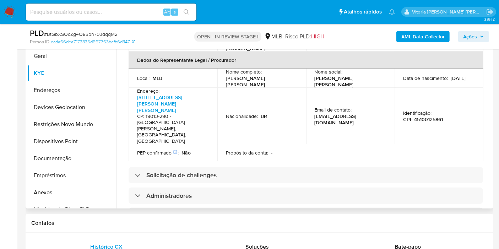
scroll to position [218, 0]
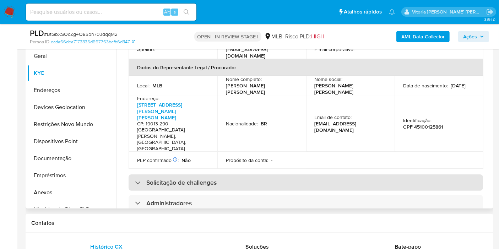
click at [159, 179] on h3 "Solicitação de challenges" at bounding box center [181, 183] width 70 height 8
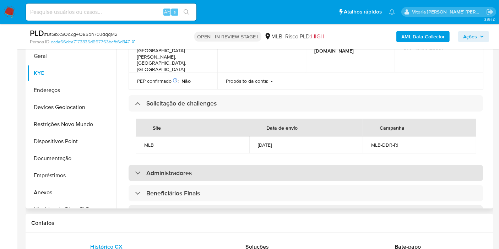
click at [174, 169] on h3 "Administradores" at bounding box center [168, 173] width 45 height 8
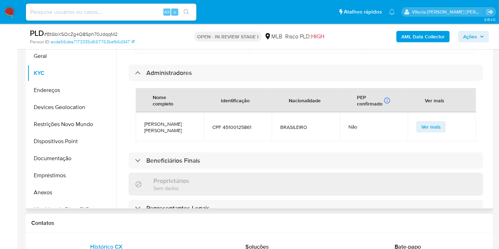
scroll to position [455, 0]
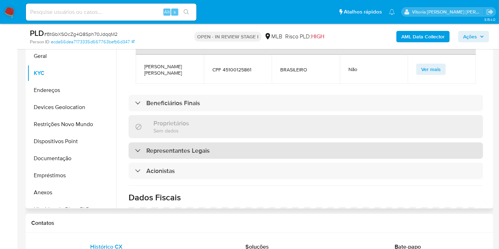
click at [152, 147] on h3 "Representantes Legais" at bounding box center [177, 151] width 63 height 8
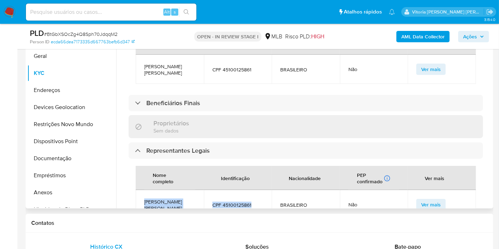
drag, startPoint x: 259, startPoint y: 143, endPoint x: 143, endPoint y: 133, distance: 116.6
click at [143, 190] on tr "IGOR DE CARVALHO GOMES CPF 45100125861 BRASILEIRO Não Ver mais" at bounding box center [306, 204] width 340 height 29
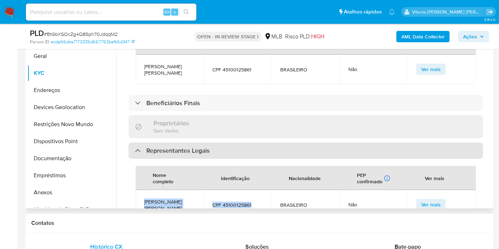
copy tr "IGOR DE CARVALHO GOMES CPF 45100125861"
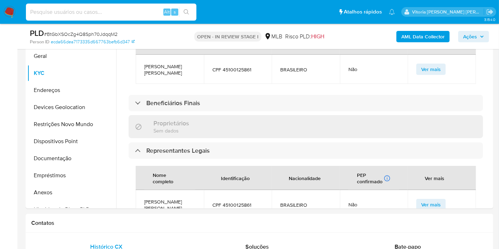
click at [132, 15] on input at bounding box center [111, 11] width 170 height 9
paste input "437982495"
type input "437982495"
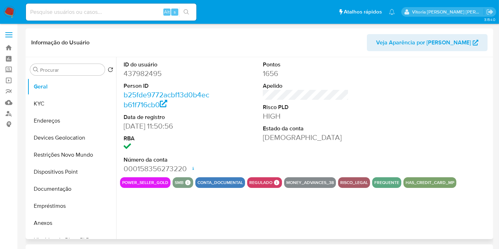
select select "10"
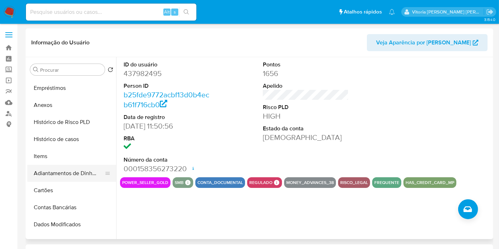
scroll to position [118, 0]
click at [60, 137] on button "Histórico de casos" at bounding box center [68, 138] width 83 height 17
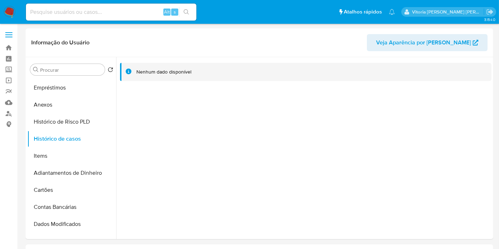
click at [86, 12] on input at bounding box center [111, 11] width 170 height 9
paste input "yPo9yWzmcbaB5hEzxRDmKAPo"
type input "yPo9yWzmcbaB5hEzxRDmKAPo"
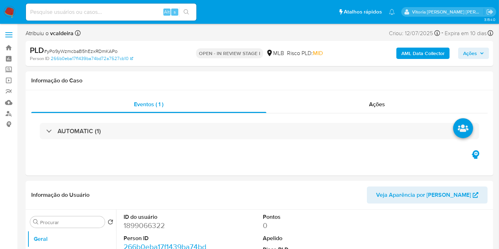
select select "10"
click at [148, 227] on dd "1899066322" at bounding box center [167, 225] width 86 height 10
copy dd "1899066322"
select select "10"
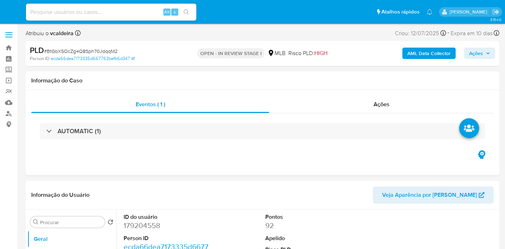
select select "10"
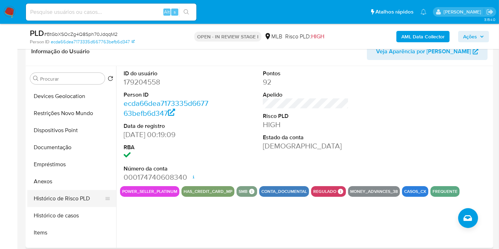
scroll to position [79, 0]
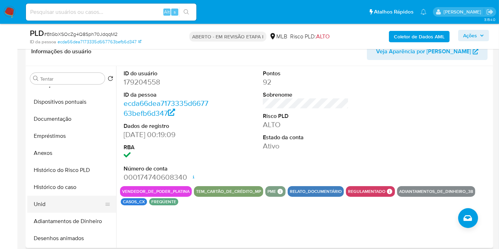
click at [39, 202] on button "Unid" at bounding box center [68, 204] width 83 height 17
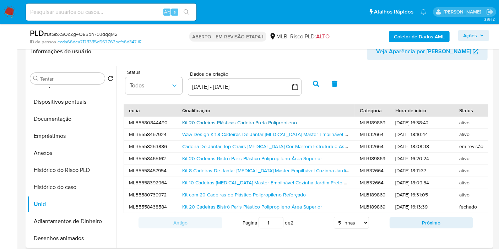
click at [240, 123] on font "Kit 20 Cadeiras Plásticas Cadeira Preta Polipropileno" at bounding box center [239, 122] width 115 height 7
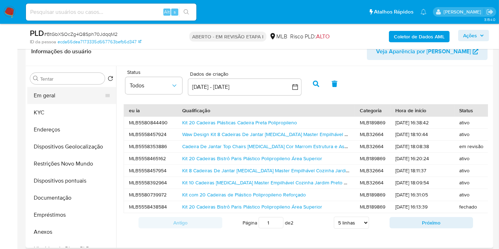
click at [49, 95] on button "Em geral" at bounding box center [68, 95] width 83 height 17
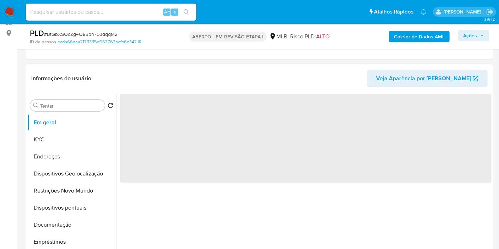
scroll to position [79, 0]
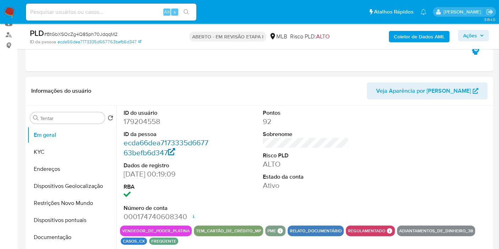
click at [165, 143] on font "ecda66dea7173335d667763befb6d347" at bounding box center [166, 147] width 85 height 20
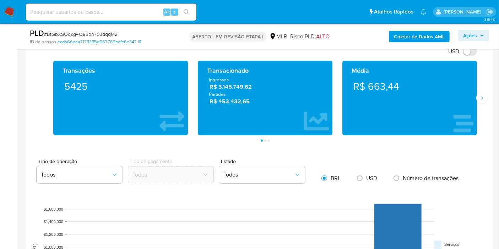
scroll to position [513, 0]
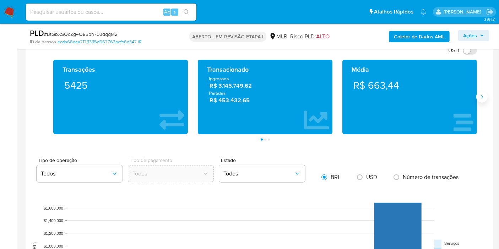
click at [478, 96] on button "Seguindo" at bounding box center [481, 96] width 11 height 11
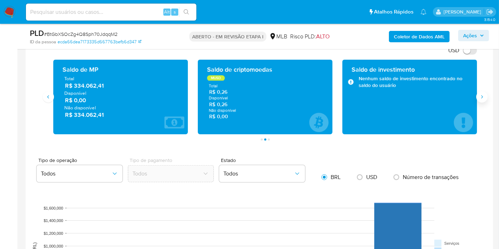
click at [479, 96] on icon "Seguindo" at bounding box center [482, 97] width 6 height 6
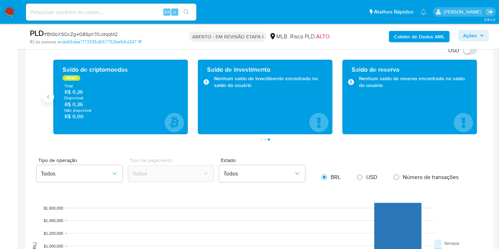
drag, startPoint x: 50, startPoint y: 89, endPoint x: 49, endPoint y: 97, distance: 8.2
click at [50, 88] on div "Saldo de criptomoedas MUSD Total R$ 0,26 Disponível R$ 0,26 Não disponível R$ 0…" at bounding box center [120, 97] width 144 height 75
click at [49, 98] on icon "Antigo" at bounding box center [48, 97] width 6 height 6
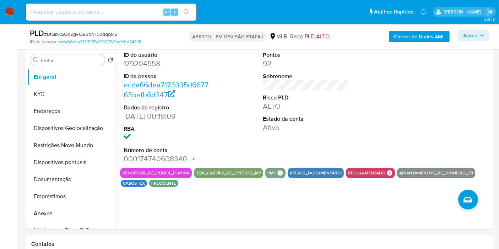
scroll to position [118, 0]
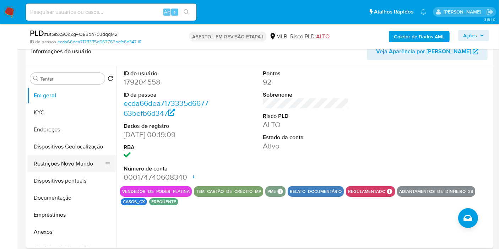
click at [50, 163] on button "Restrições Novo Mundo" at bounding box center [68, 163] width 83 height 17
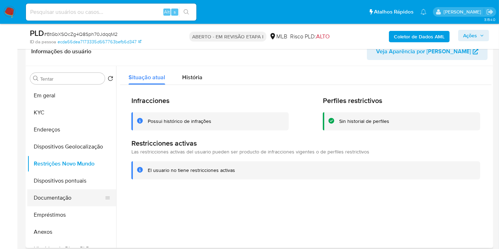
click at [53, 201] on button "Documentação" at bounding box center [68, 197] width 83 height 17
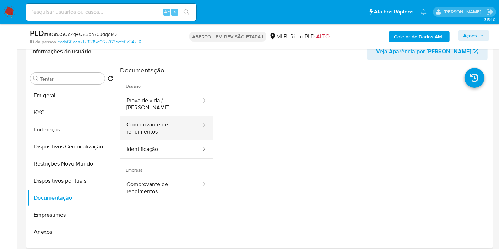
click at [149, 123] on button "Comprovante de rendimentos" at bounding box center [161, 128] width 82 height 24
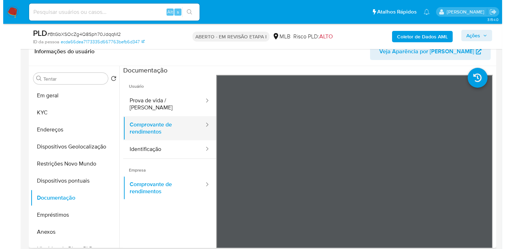
scroll to position [39, 0]
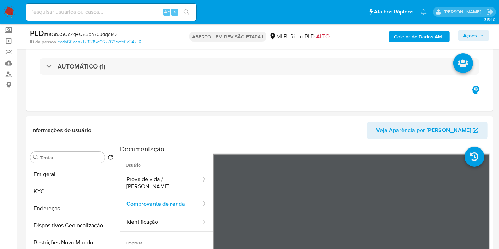
click at [426, 33] on font "Coletor de Dados AML" at bounding box center [419, 36] width 51 height 11
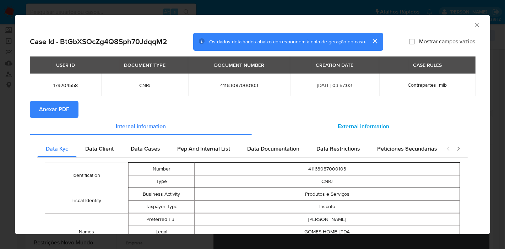
click at [357, 123] on span "External information" at bounding box center [363, 126] width 51 height 8
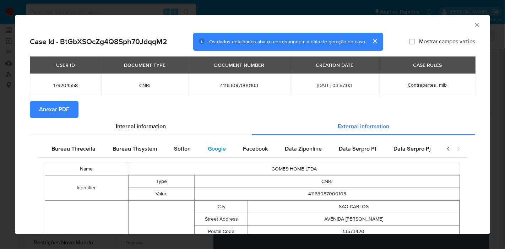
click at [208, 149] on span "Google" at bounding box center [217, 148] width 18 height 8
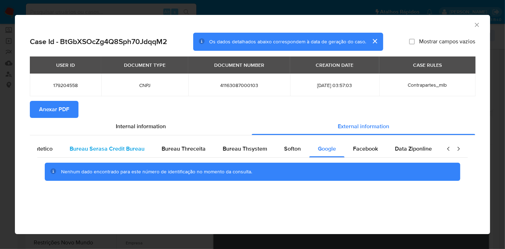
scroll to position [0, 0]
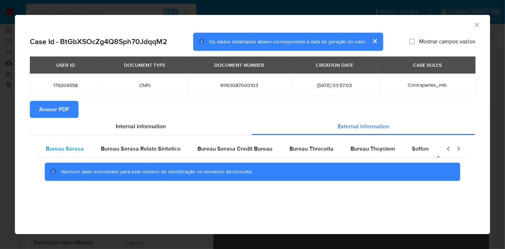
click at [73, 148] on span "Bureau Serasa" at bounding box center [65, 148] width 38 height 8
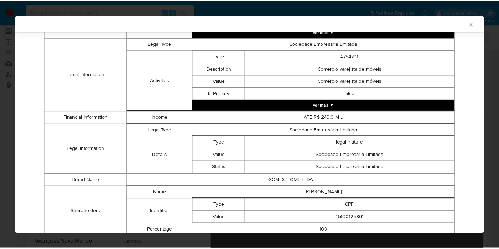
scroll to position [235, 0]
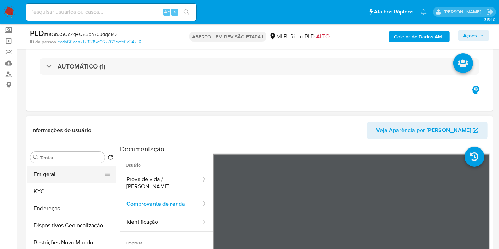
click at [57, 174] on button "Em geral" at bounding box center [68, 174] width 83 height 17
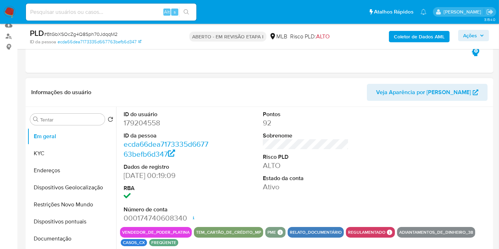
scroll to position [118, 0]
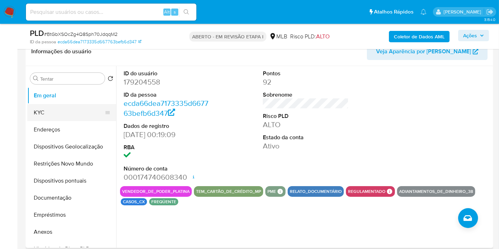
click at [37, 114] on button "KYC" at bounding box center [68, 112] width 83 height 17
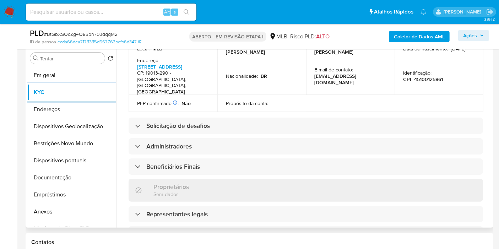
scroll to position [276, 0]
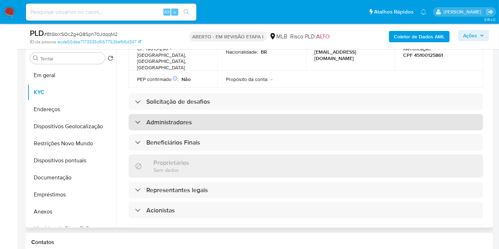
click at [175, 117] on font "Administradores" at bounding box center [168, 121] width 45 height 9
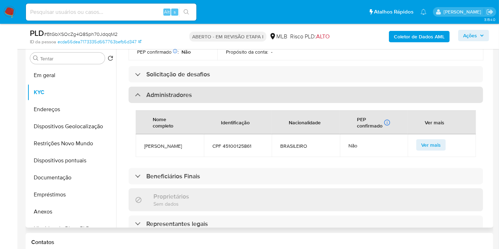
scroll to position [315, 0]
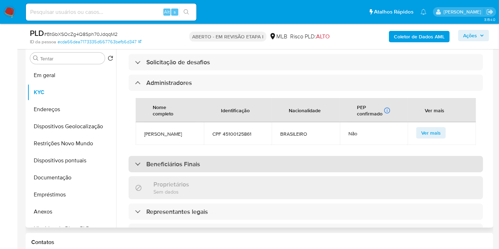
click at [166, 159] on font "Beneficiários Finais" at bounding box center [173, 163] width 54 height 9
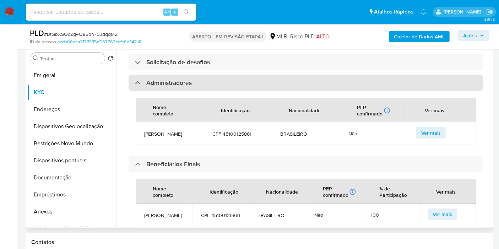
drag, startPoint x: 197, startPoint y: 78, endPoint x: 205, endPoint y: 60, distance: 20.0
click at [199, 98] on th "Nome completo" at bounding box center [170, 110] width 68 height 24
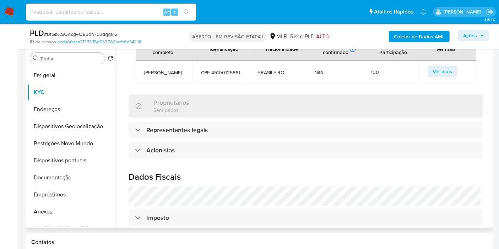
scroll to position [513, 0]
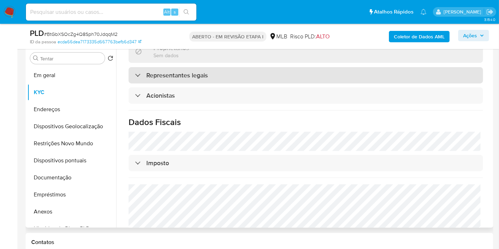
click at [177, 71] on font "Representantes legais" at bounding box center [176, 75] width 61 height 9
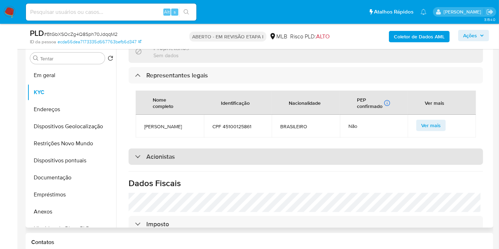
click at [164, 153] on font "Acionistas" at bounding box center [160, 156] width 28 height 9
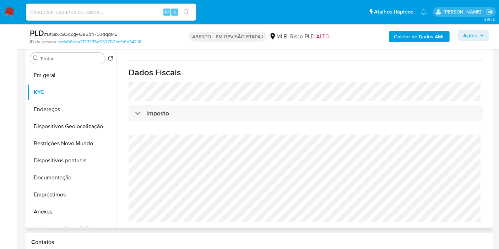
scroll to position [696, 0]
click at [45, 109] on button "Endereços" at bounding box center [68, 109] width 83 height 17
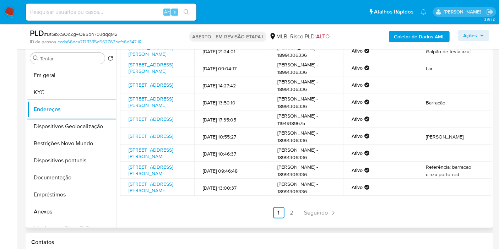
scroll to position [111, 0]
click at [291, 213] on link "2" at bounding box center [291, 212] width 11 height 11
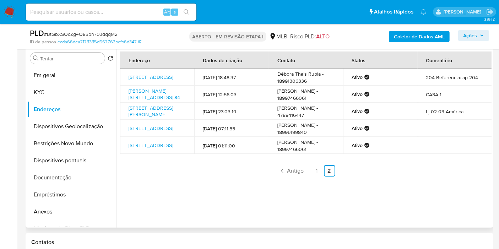
click at [177, 176] on ul "Antigo 1 2 Seguindo" at bounding box center [305, 170] width 371 height 11
click at [43, 124] on button "Dispositivos Geolocalização" at bounding box center [68, 126] width 83 height 17
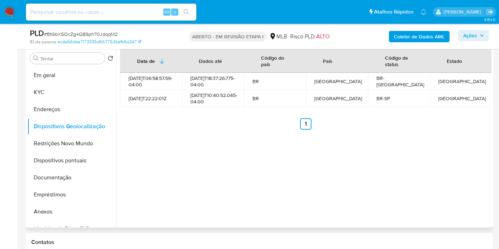
drag, startPoint x: 261, startPoint y: 132, endPoint x: 224, endPoint y: 119, distance: 39.4
click at [219, 143] on div "Data de Dados até Código do país País Código de status Estado 2023-08-09T06:58:…" at bounding box center [303, 137] width 375 height 182
click at [54, 138] on button "Restrições Novo Mundo" at bounding box center [68, 143] width 83 height 17
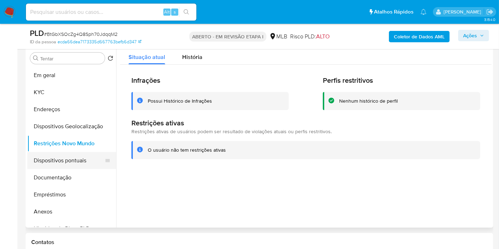
click at [64, 163] on button "Dispositivos pontuais" at bounding box center [68, 160] width 83 height 17
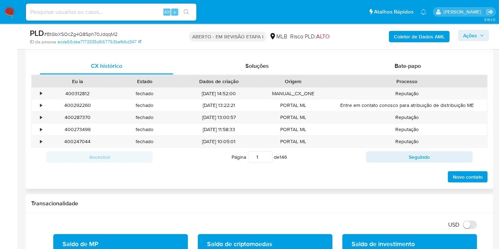
scroll to position [415, 0]
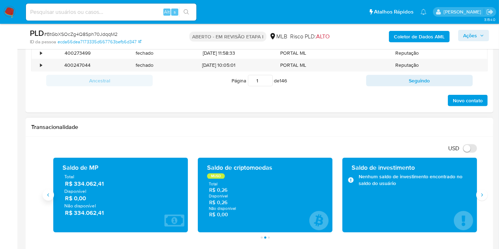
click at [49, 194] on icon "Antigo" at bounding box center [48, 195] width 6 height 6
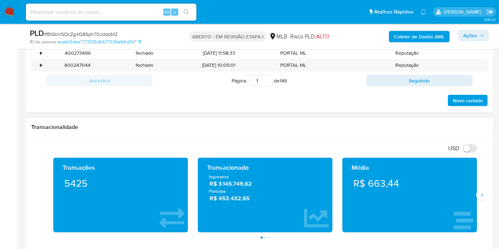
drag, startPoint x: 398, startPoint y: 183, endPoint x: 368, endPoint y: 183, distance: 30.5
click at [368, 183] on div "R$ 663,44" at bounding box center [409, 183] width 123 height 20
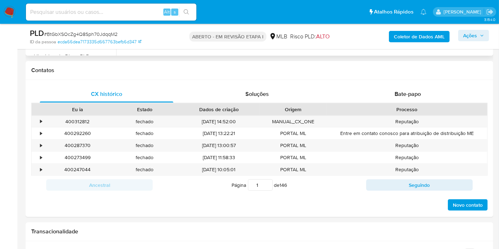
scroll to position [217, 0]
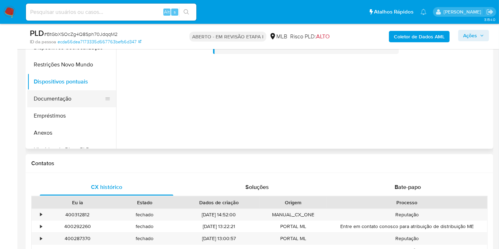
drag, startPoint x: 60, startPoint y: 98, endPoint x: 73, endPoint y: 97, distance: 13.2
click at [60, 97] on button "Documentação" at bounding box center [68, 98] width 83 height 17
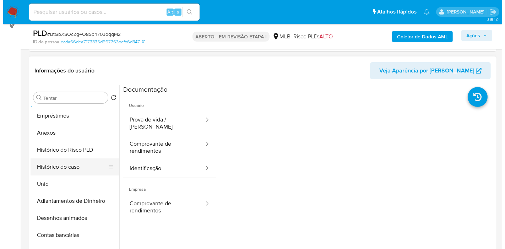
scroll to position [118, 0]
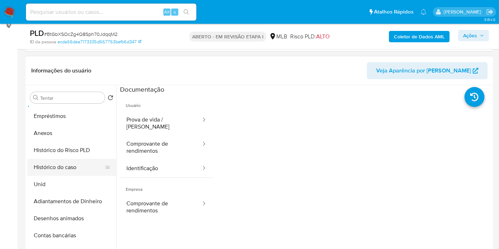
click at [65, 165] on button "Histórico do caso" at bounding box center [68, 167] width 83 height 17
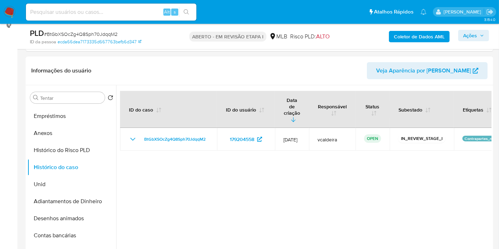
click at [466, 35] on font "Ações" at bounding box center [470, 35] width 14 height 11
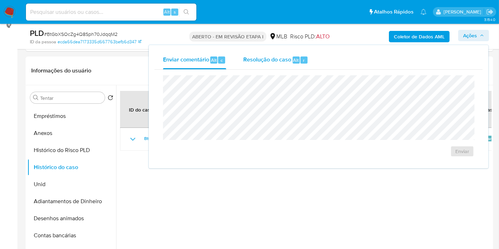
click at [284, 60] on font "Resolução do caso" at bounding box center [267, 60] width 48 height 8
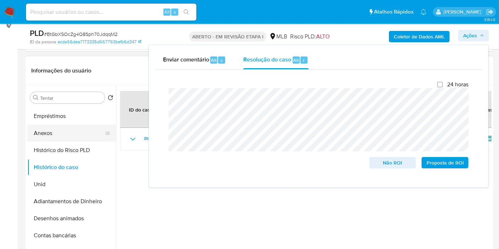
click at [57, 131] on button "Anexos" at bounding box center [68, 133] width 83 height 17
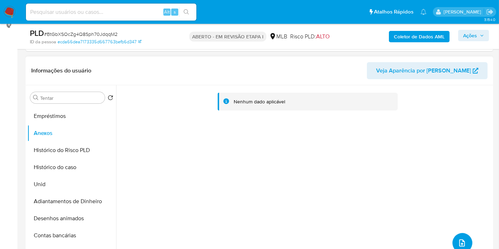
click at [460, 240] on icon "upload de arquivo" at bounding box center [462, 243] width 9 height 9
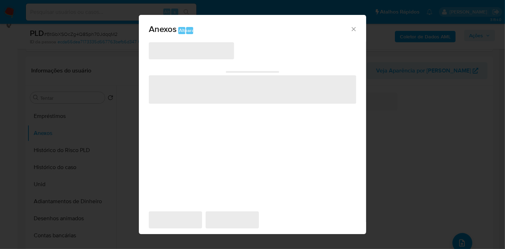
click at [200, 55] on span "‌" at bounding box center [191, 50] width 85 height 17
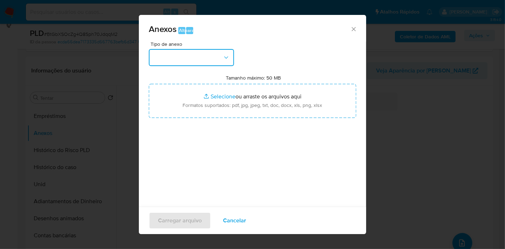
click at [219, 51] on button "button" at bounding box center [191, 57] width 85 height 17
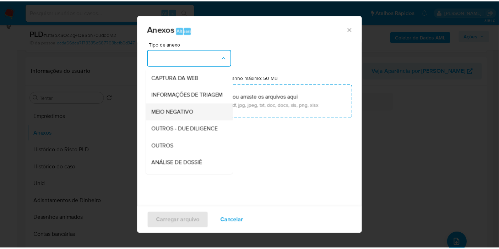
scroll to position [79, 0]
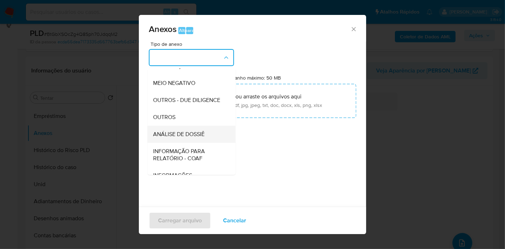
click at [179, 138] on font "ANÁLISE DE DOSSIÊ" at bounding box center [178, 134] width 51 height 8
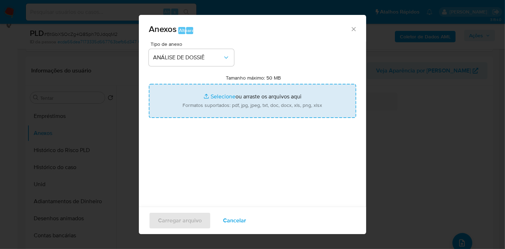
type input "C:\fakepath\Mulan 179204558_2025_08_15_08_37_39.pdf"
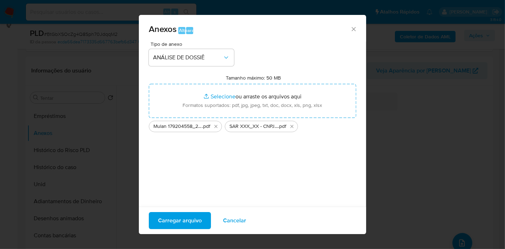
click at [190, 221] on font "Carregar arquivo" at bounding box center [180, 220] width 44 height 17
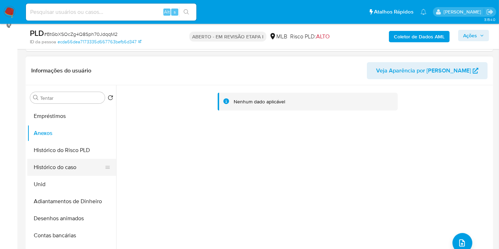
click at [51, 159] on button "Histórico do caso" at bounding box center [68, 167] width 83 height 17
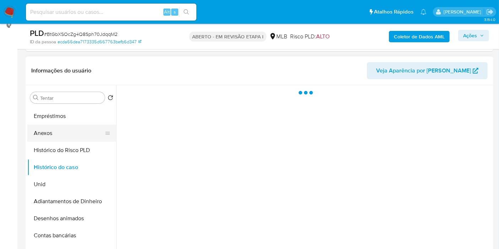
click at [55, 131] on button "Anexos" at bounding box center [68, 133] width 83 height 17
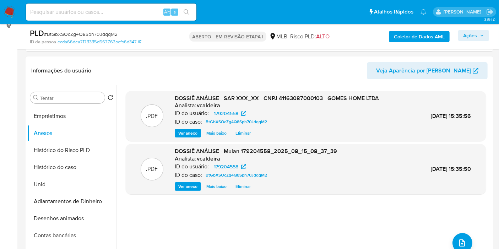
drag, startPoint x: 464, startPoint y: 37, endPoint x: 460, endPoint y: 42, distance: 6.5
click at [464, 37] on font "Ações" at bounding box center [470, 35] width 14 height 11
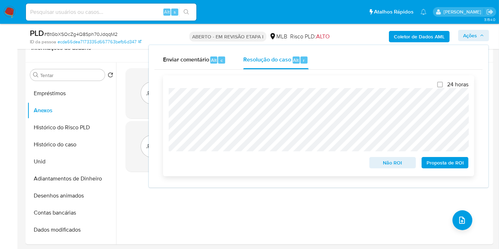
scroll to position [138, 0]
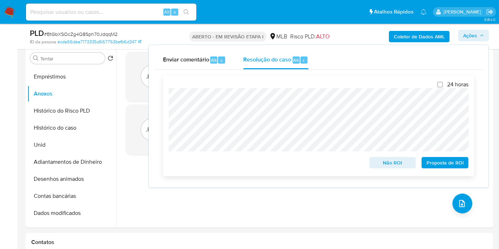
click at [438, 163] on font "Proposta de ROI" at bounding box center [444, 162] width 37 height 11
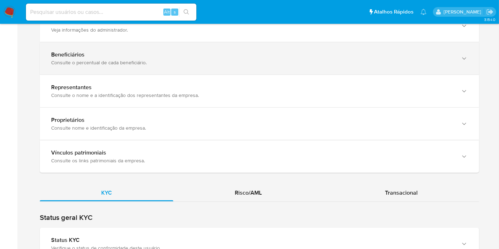
scroll to position [670, 0]
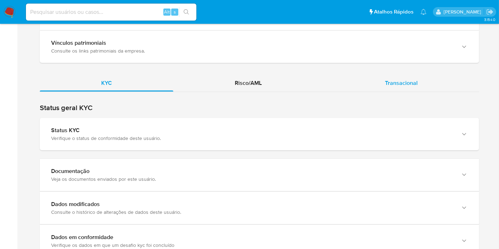
click at [405, 79] on font "Transacional" at bounding box center [401, 83] width 33 height 8
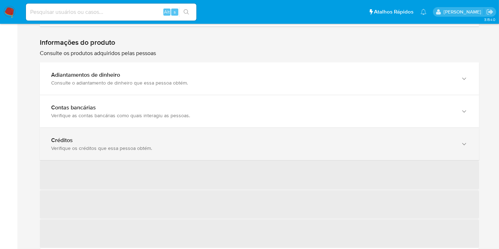
scroll to position [789, 0]
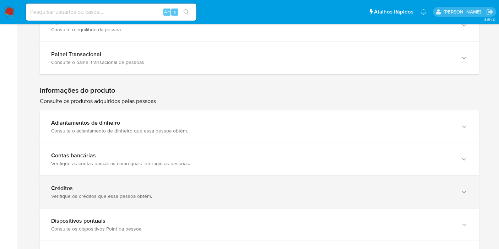
click at [92, 192] on font "Verifique os créditos que essa pessoa obtém." at bounding box center [101, 195] width 101 height 7
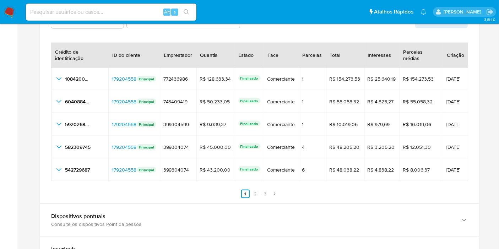
scroll to position [986, 0]
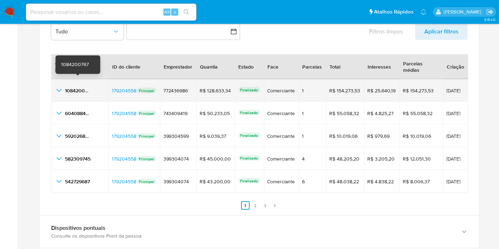
click at [73, 87] on font "1084200767" at bounding box center [79, 90] width 28 height 7
drag, startPoint x: 463, startPoint y: 84, endPoint x: 438, endPoint y: 84, distance: 25.2
click at [446, 88] on span "[DATE]" at bounding box center [455, 90] width 18 height 5
click at [60, 86] on icon "botão_mostrar_detalhes_ocultos_por_id_0" at bounding box center [59, 90] width 9 height 9
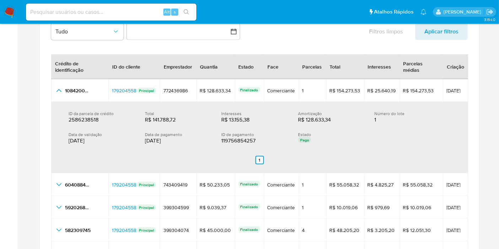
drag, startPoint x: 177, startPoint y: 133, endPoint x: 144, endPoint y: 133, distance: 33.0
click at [145, 137] on div "29/07/2025" at bounding box center [177, 140] width 65 height 7
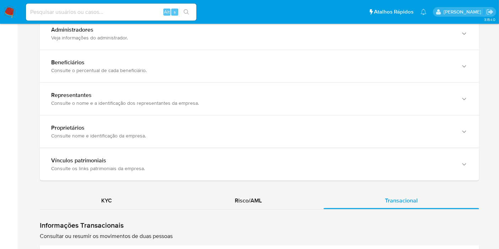
scroll to position [545, 0]
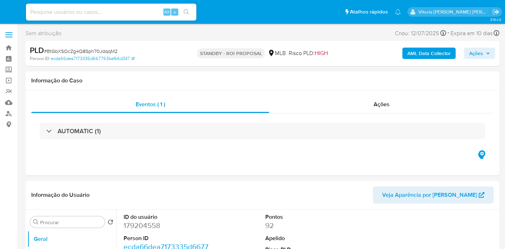
select select "10"
